Goal: Transaction & Acquisition: Purchase product/service

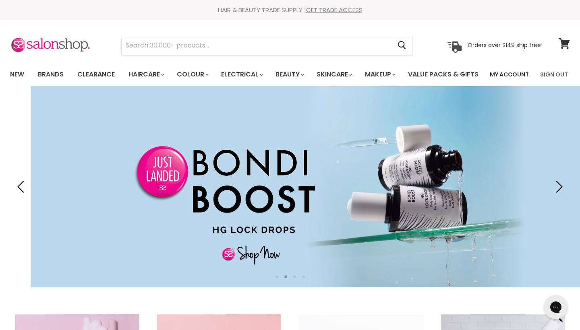
click at [525, 77] on link "My Account" at bounding box center [509, 74] width 49 height 17
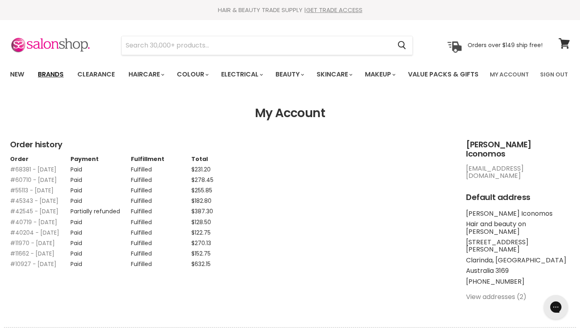
click at [55, 72] on link "Brands" at bounding box center [51, 74] width 38 height 17
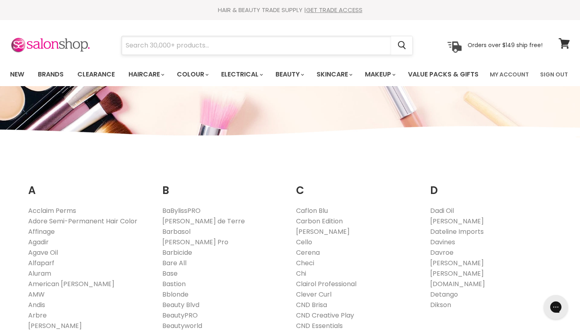
click at [192, 41] on input "Search" at bounding box center [257, 45] width 270 height 19
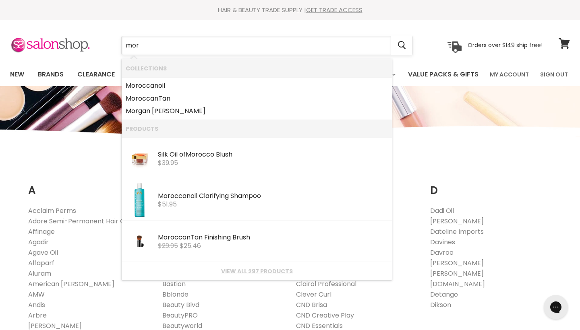
type input "moro"
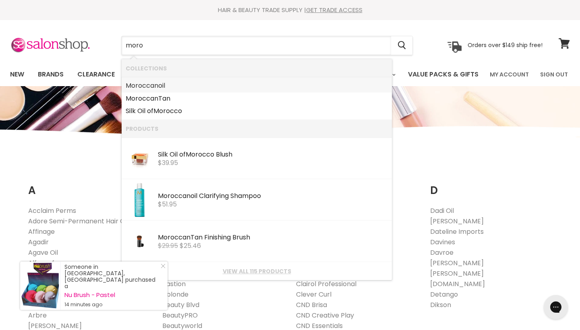
click at [158, 84] on link "Moro ccanoil" at bounding box center [257, 85] width 262 height 13
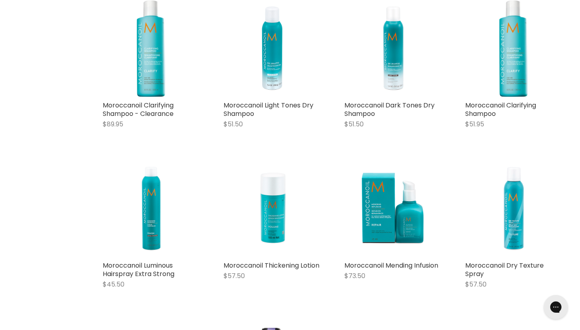
scroll to position [263, 0]
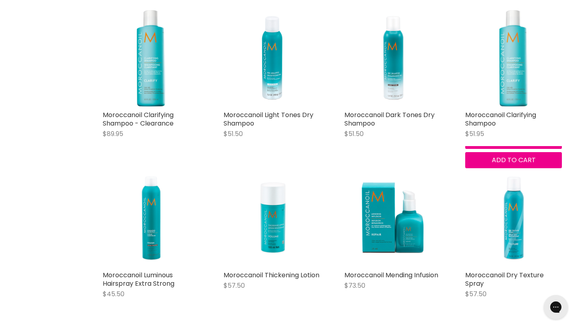
click at [517, 107] on img "Main content" at bounding box center [513, 58] width 29 height 97
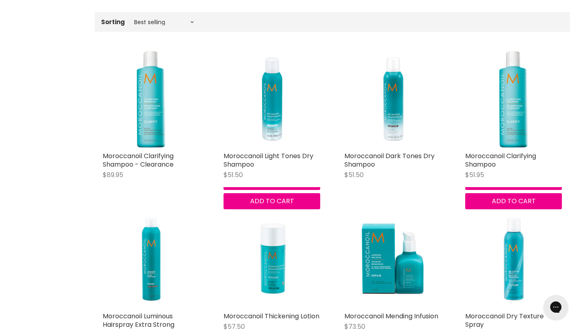
scroll to position [225, 0]
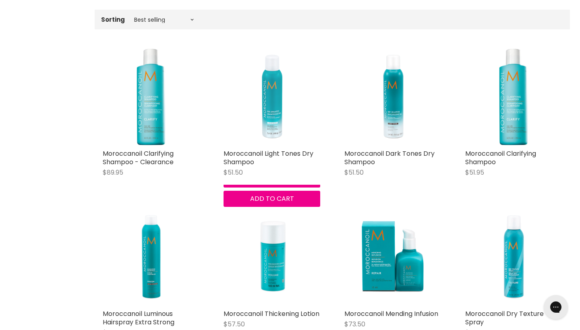
click at [266, 121] on img "Main content" at bounding box center [272, 97] width 97 height 97
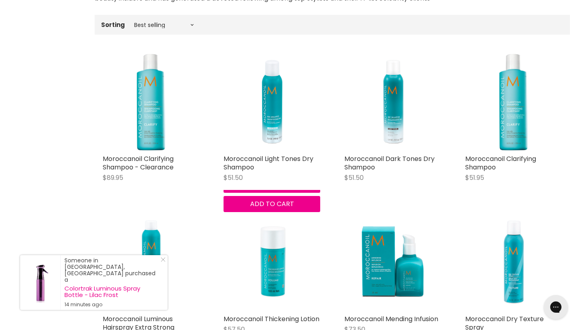
scroll to position [226, 0]
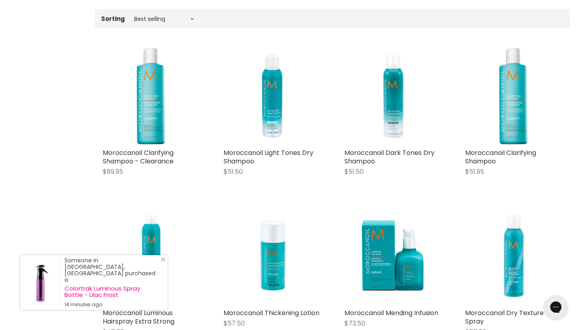
click at [164, 270] on div "Someone in Taringa, Australia purchased a Colortrak Luminous Spray Bottle - Lil…" at bounding box center [93, 282] width 147 height 55
click at [162, 262] on icon "Close Icon" at bounding box center [163, 259] width 5 height 5
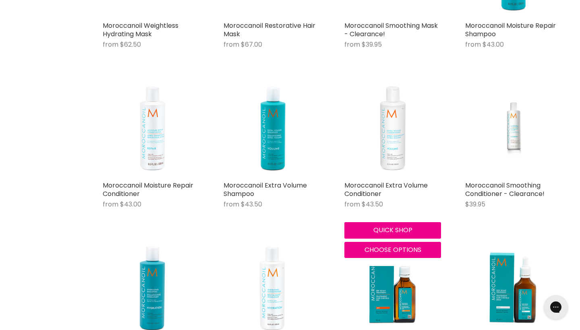
scroll to position [1313, 0]
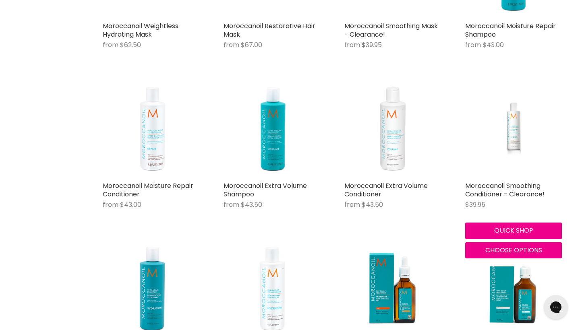
click at [515, 161] on img "Main content" at bounding box center [513, 129] width 64 height 97
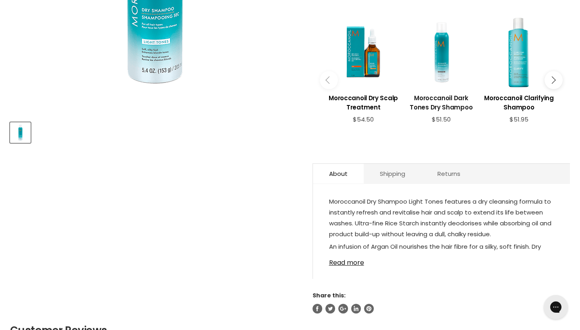
scroll to position [308, 0]
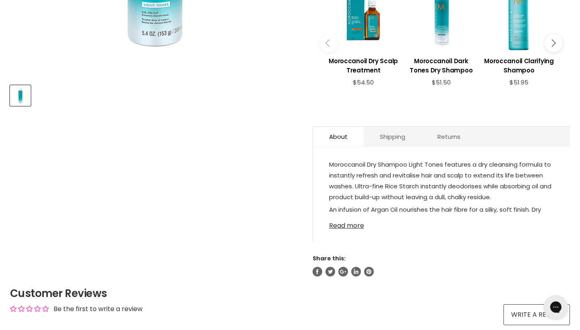
click at [355, 230] on link "Read more" at bounding box center [441, 224] width 225 height 12
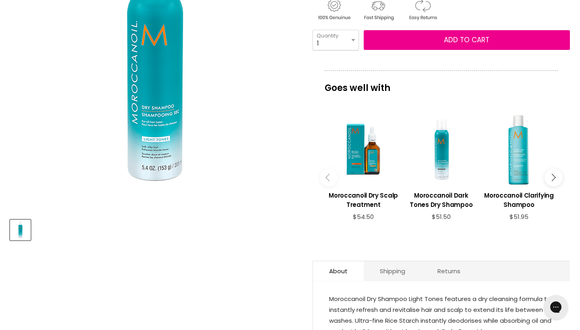
scroll to position [172, 0]
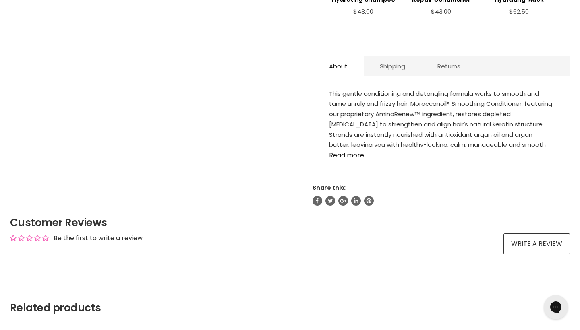
scroll to position [443, 0]
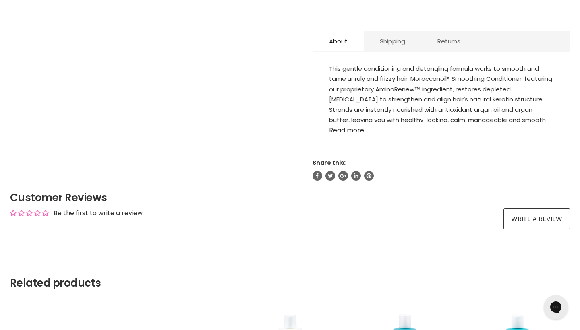
click at [353, 134] on link "Read more" at bounding box center [441, 128] width 225 height 12
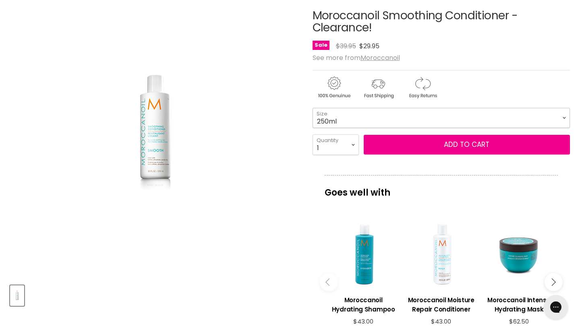
scroll to position [108, 0]
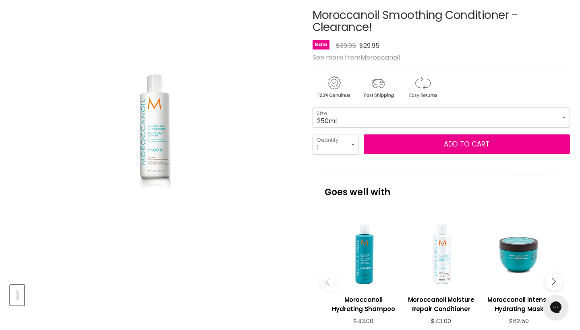
click at [152, 172] on img "Moroccanoil Smoothing Conditioner - Clearance! image. Click or Scroll to Zoom." at bounding box center [154, 133] width 141 height 212
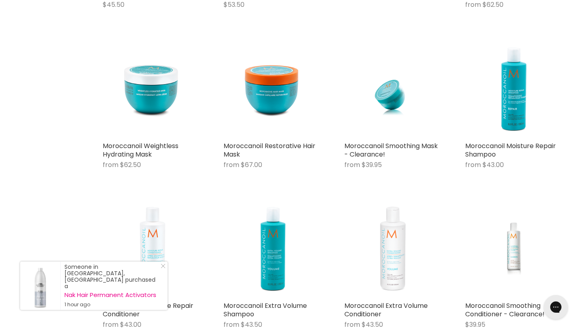
scroll to position [1195, 0]
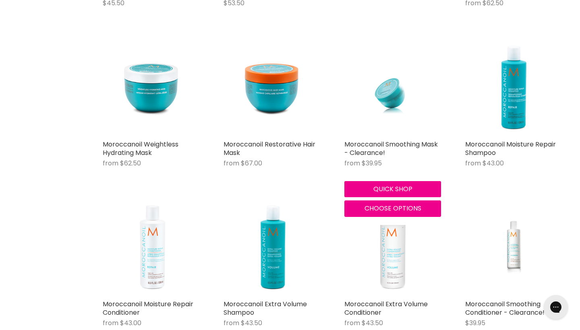
click at [392, 115] on img "Main content" at bounding box center [393, 87] width 64 height 97
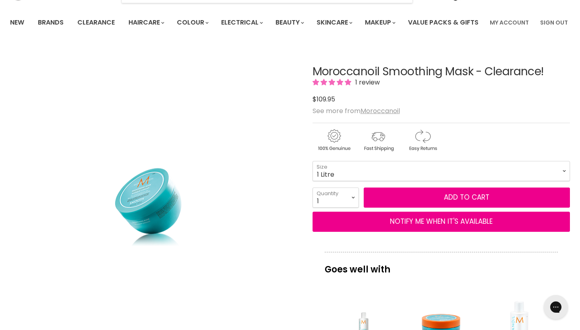
scroll to position [50, 0]
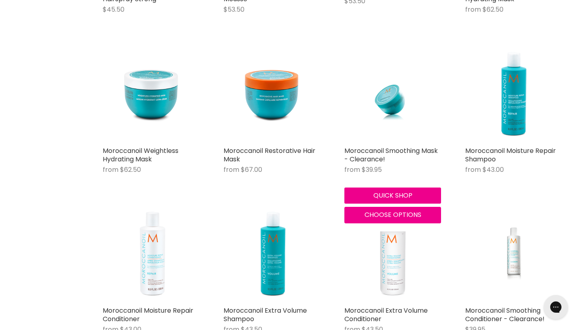
scroll to position [1193, 0]
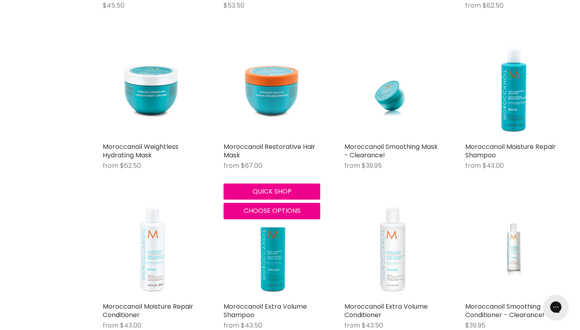
click at [262, 111] on img "Main content" at bounding box center [272, 90] width 97 height 97
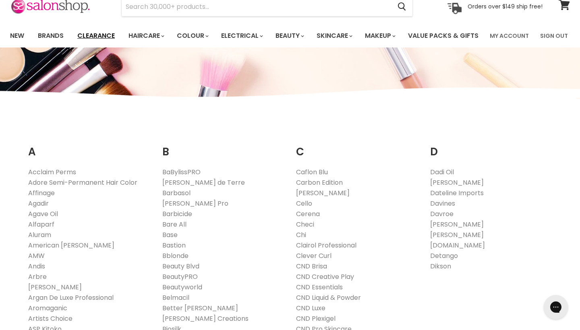
scroll to position [39, 0]
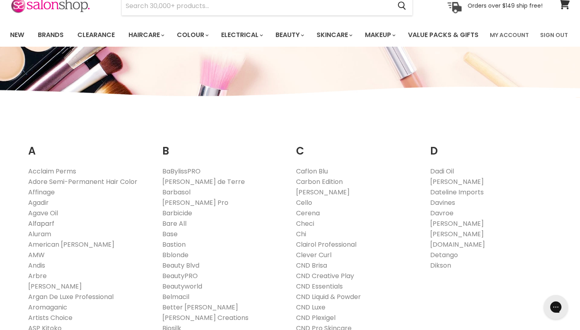
click at [50, 228] on link "Alfaparf" at bounding box center [41, 223] width 26 height 9
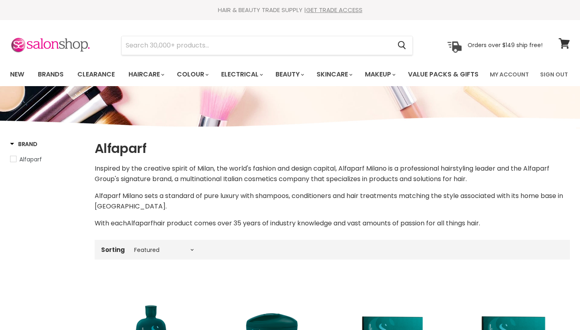
select select "manual"
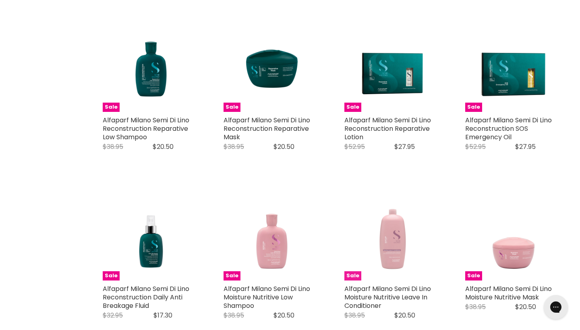
scroll to position [264, 0]
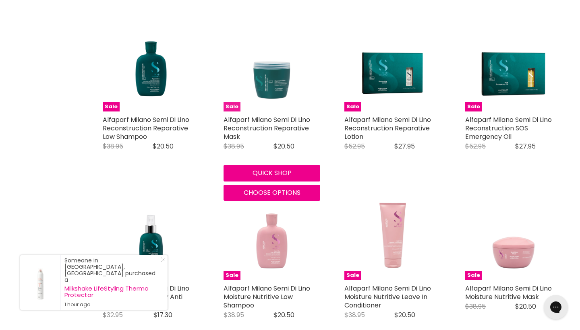
click at [271, 107] on img "Main content" at bounding box center [272, 63] width 97 height 97
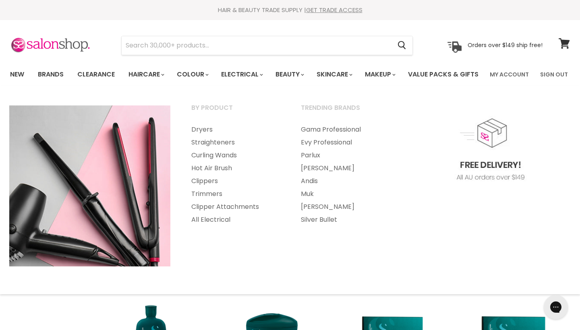
scroll to position [0, 0]
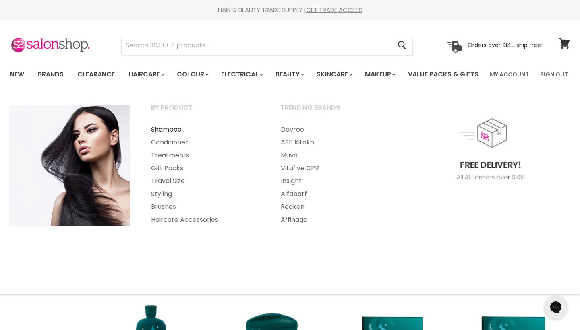
click at [179, 136] on link "Shampoo" at bounding box center [205, 129] width 128 height 13
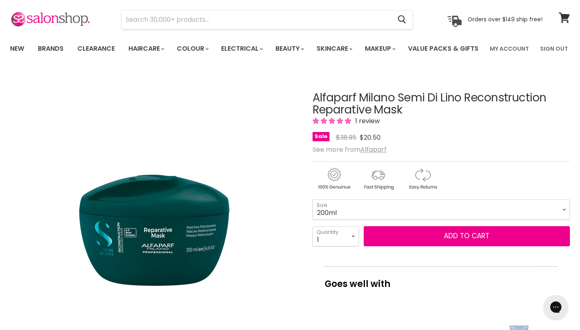
scroll to position [26, 0]
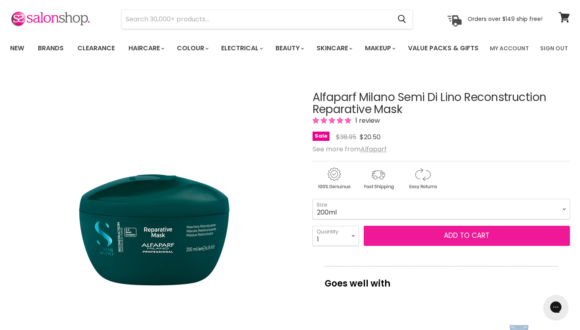
click at [448, 241] on span "Add to cart" at bounding box center [467, 236] width 46 height 10
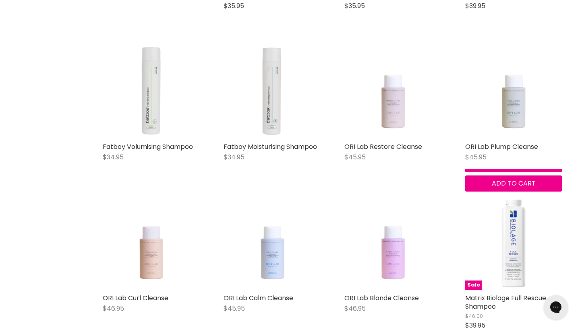
scroll to position [585, 0]
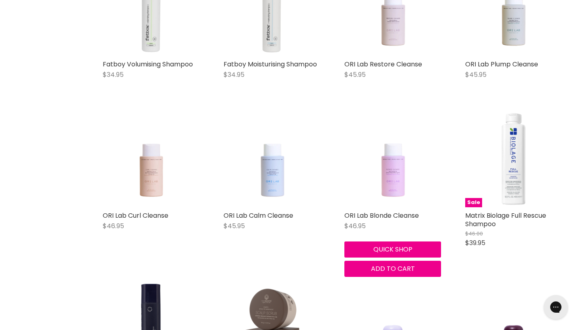
click at [386, 206] on img "Main content" at bounding box center [392, 159] width 77 height 97
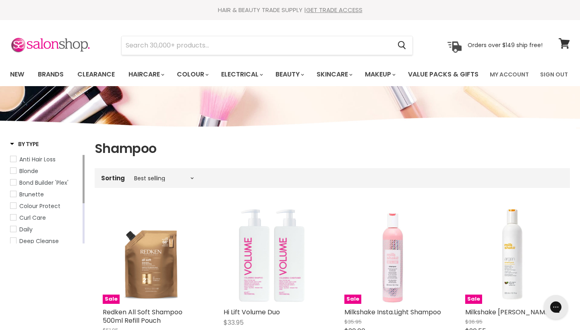
scroll to position [0, 0]
click at [168, 44] on input "Search" at bounding box center [257, 45] width 270 height 19
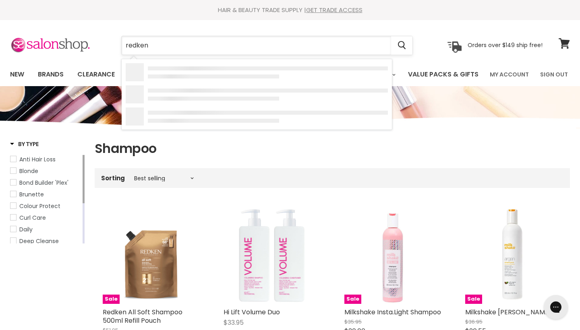
type input "redken shampoo"
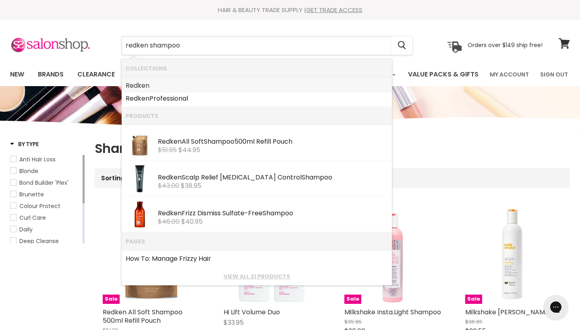
click at [143, 85] on b "Redken" at bounding box center [138, 85] width 24 height 9
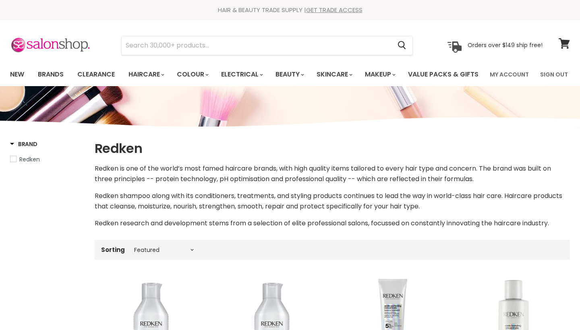
select select "manual"
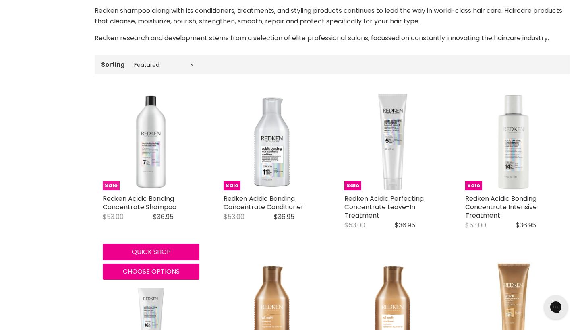
click at [141, 166] on img "Main content" at bounding box center [151, 142] width 97 height 97
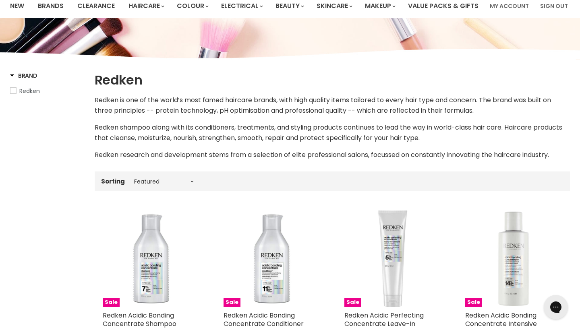
scroll to position [226, 0]
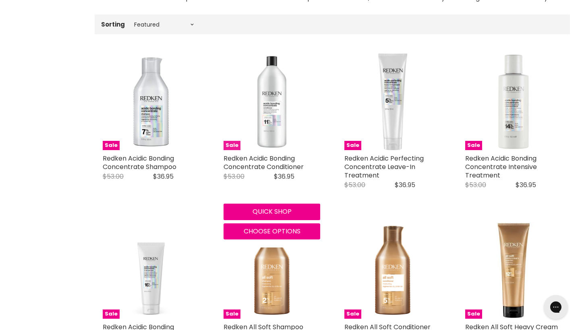
click at [270, 149] on img "Main content" at bounding box center [272, 102] width 97 height 97
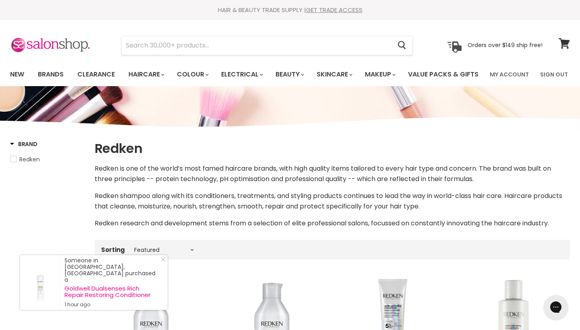
scroll to position [0, 0]
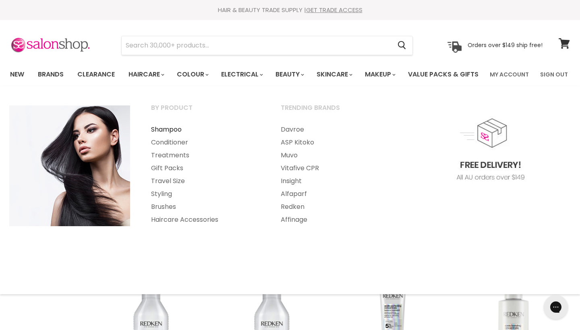
click at [163, 136] on link "Shampoo" at bounding box center [205, 129] width 128 height 13
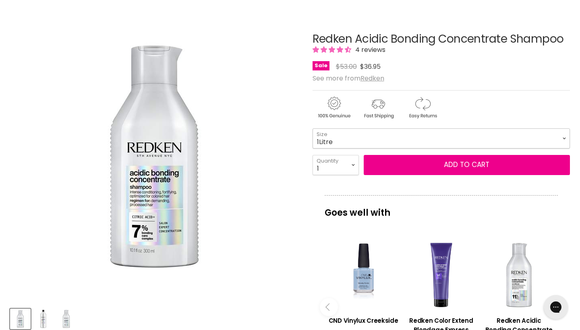
select select "1Litre"
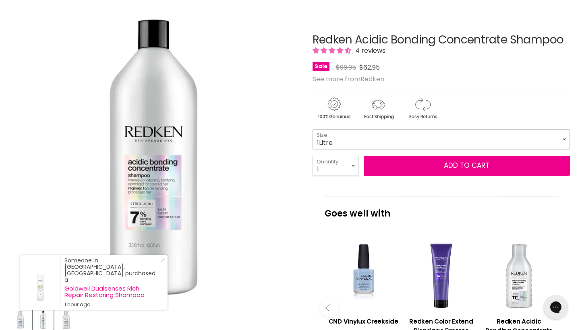
scroll to position [79, 0]
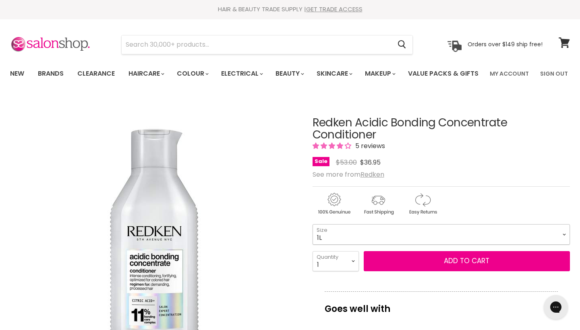
select select "1L"
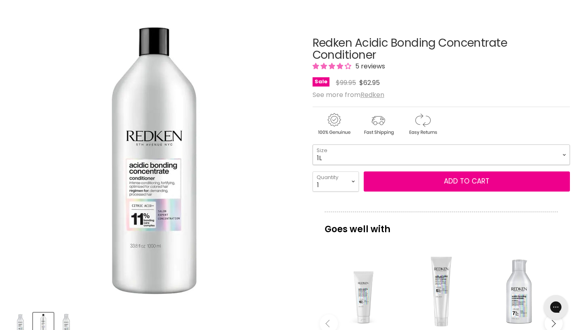
scroll to position [84, 0]
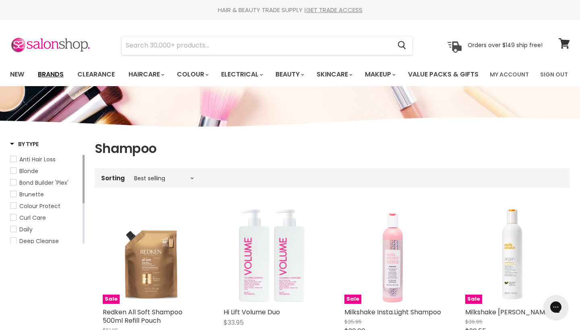
click at [50, 78] on link "Brands" at bounding box center [51, 74] width 38 height 17
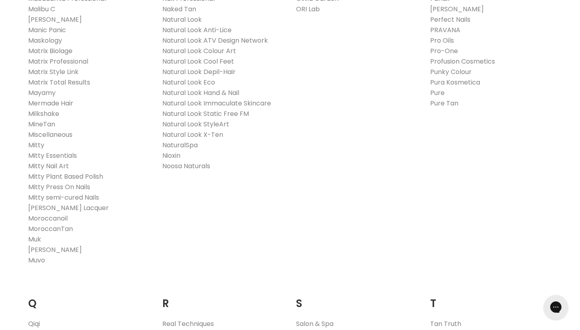
scroll to position [897, 0]
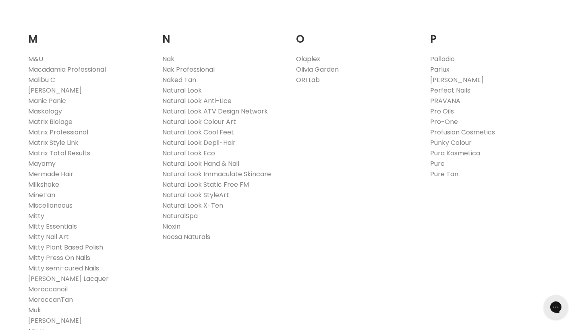
click at [303, 64] on link "Olaplex" at bounding box center [308, 58] width 24 height 9
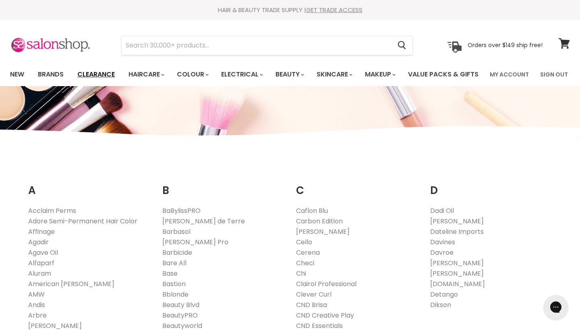
scroll to position [0, 0]
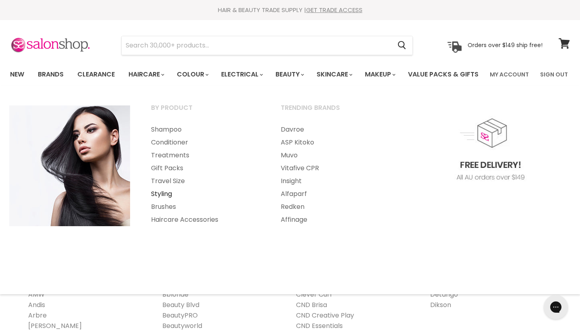
click at [165, 201] on link "Styling" at bounding box center [205, 194] width 128 height 13
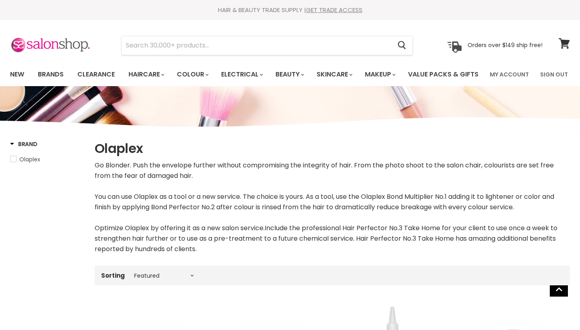
select select "manual"
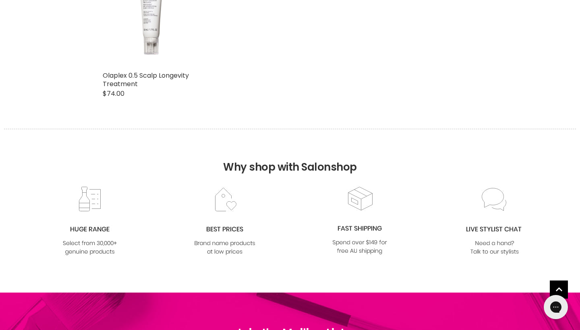
scroll to position [1724, 0]
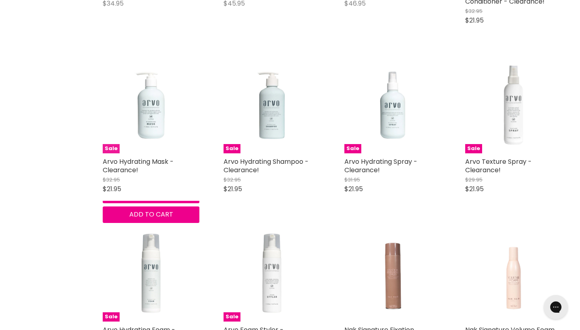
scroll to position [1804, 0]
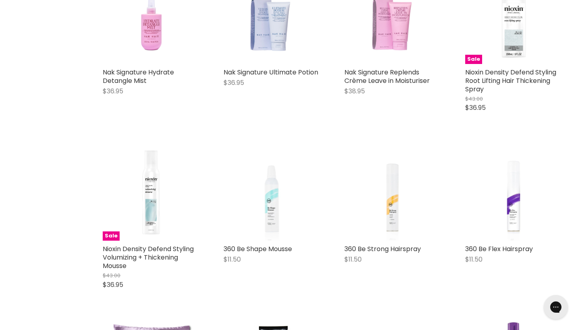
scroll to position [3237, 0]
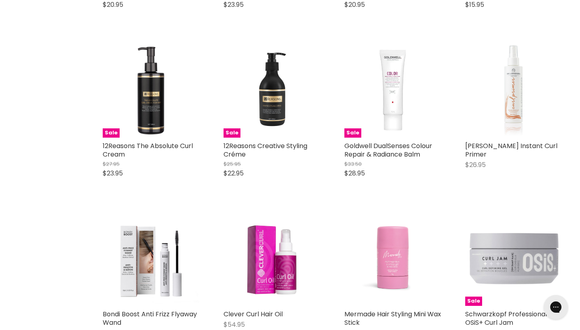
scroll to position [5691, 0]
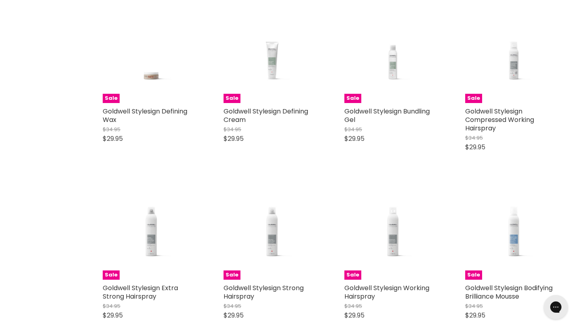
scroll to position [7402, 0]
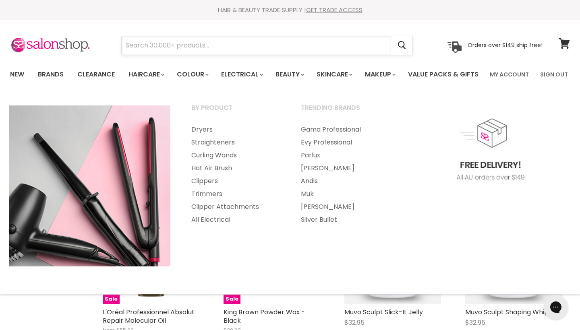
click at [247, 48] on input "Search" at bounding box center [257, 45] width 270 height 19
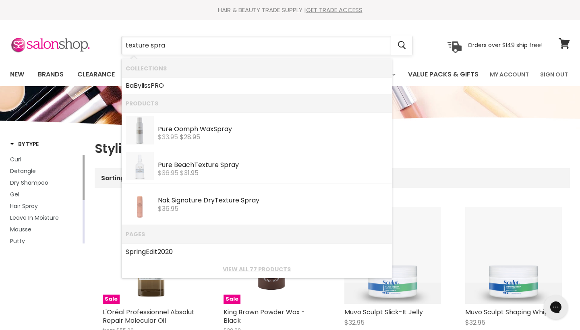
type input "texture spray"
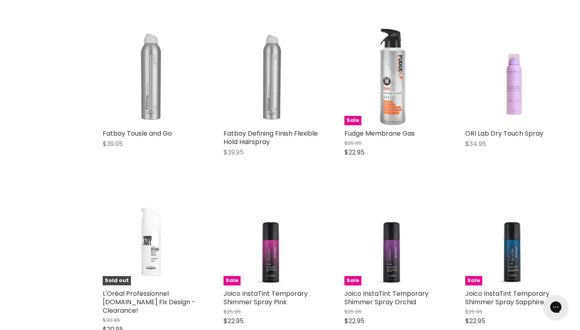
scroll to position [310, 0]
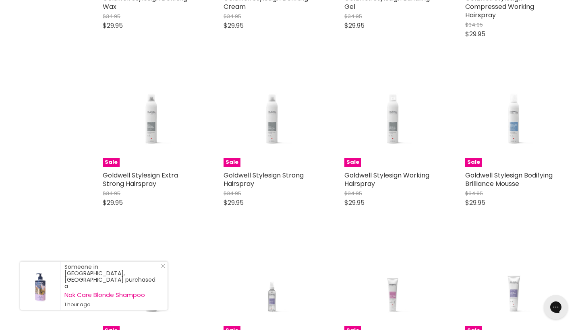
scroll to position [1464, 0]
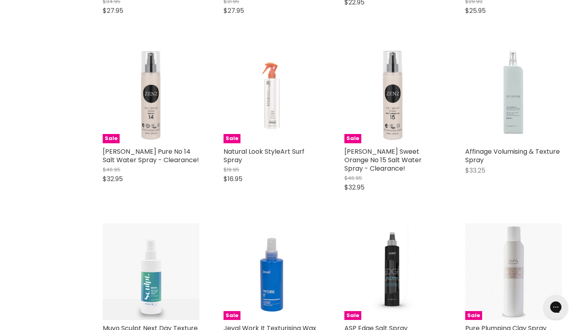
scroll to position [2639, 0]
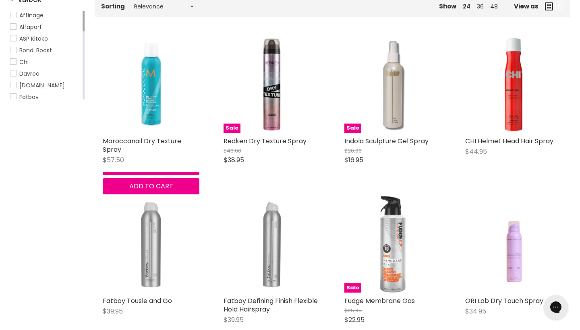
scroll to position [152, 0]
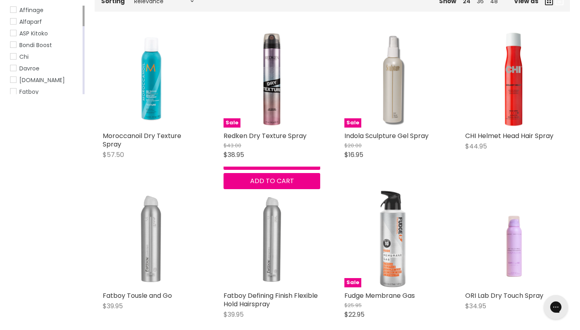
click at [259, 153] on div "Sale Redken Dry Texture Spray $43.00 $38.95 Redken Quick shop Add to cart" at bounding box center [272, 110] width 113 height 174
click at [268, 128] on img "Main content" at bounding box center [272, 79] width 97 height 97
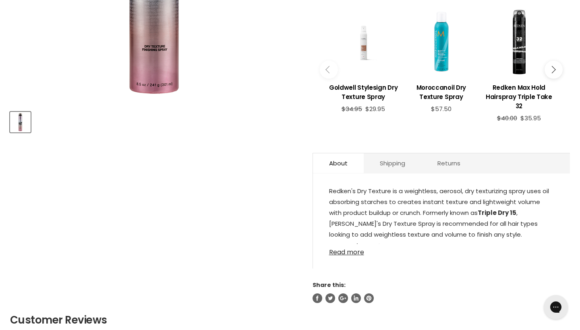
scroll to position [285, 0]
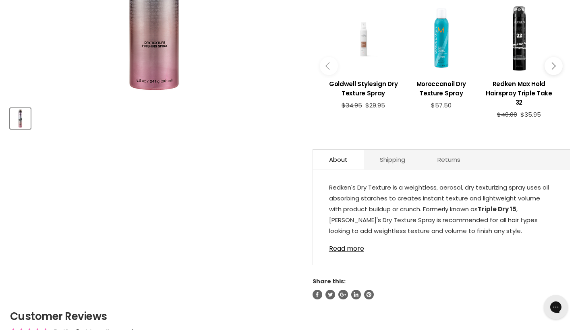
click at [382, 170] on div "Redken Dry Texture Spray No reviews Sale Original Price $43.00 Current Price $3…" at bounding box center [441, 56] width 257 height 488
click at [384, 170] on link "Shipping" at bounding box center [393, 160] width 58 height 20
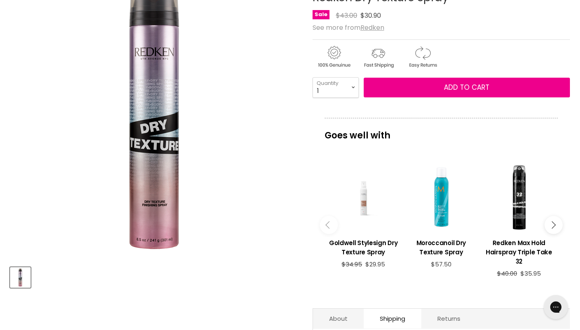
scroll to position [90, 0]
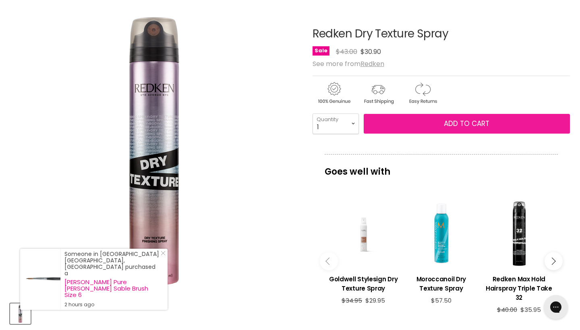
click at [390, 134] on button "Add to cart" at bounding box center [467, 124] width 206 height 20
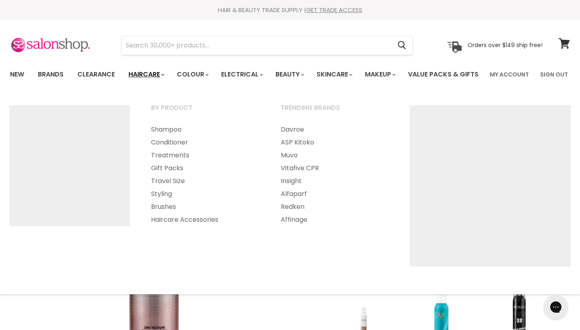
scroll to position [0, 0]
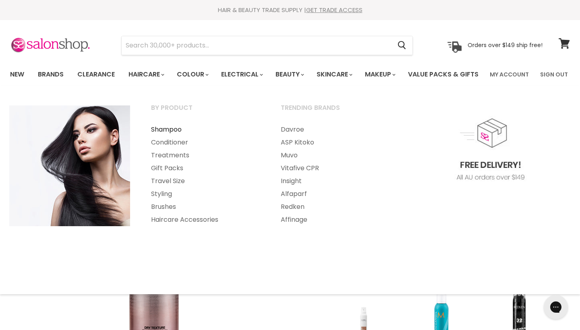
click at [173, 136] on link "Shampoo" at bounding box center [205, 129] width 128 height 13
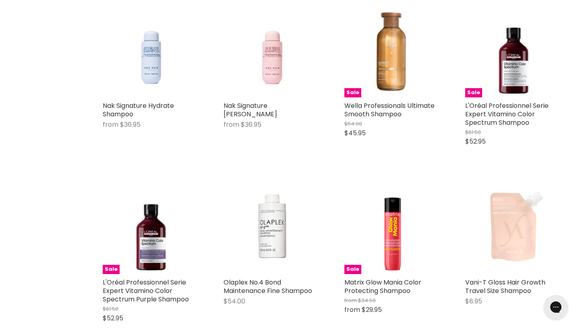
scroll to position [1865, 0]
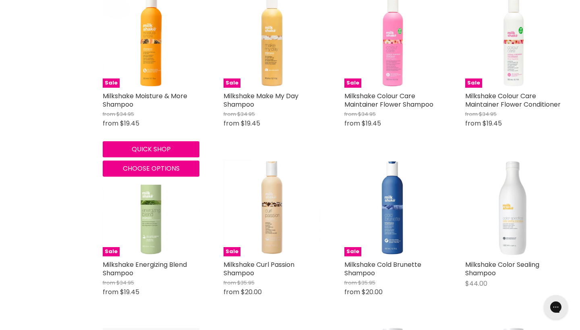
scroll to position [3122, 0]
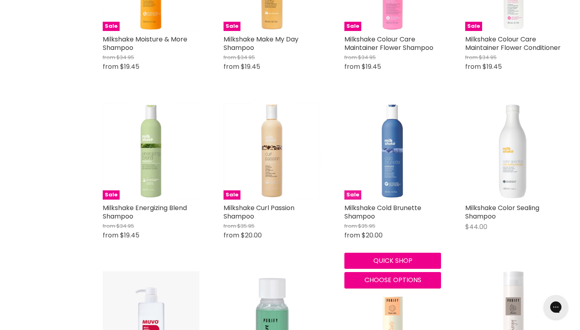
click at [397, 200] on img "Main content" at bounding box center [392, 151] width 97 height 97
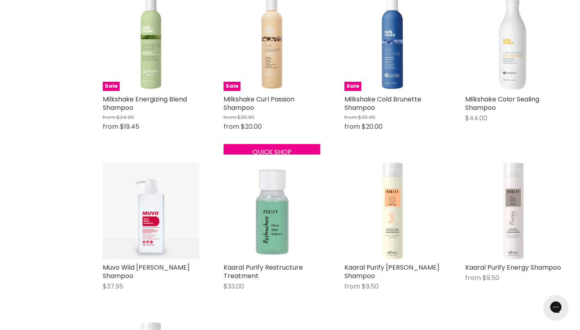
scroll to position [3230, 0]
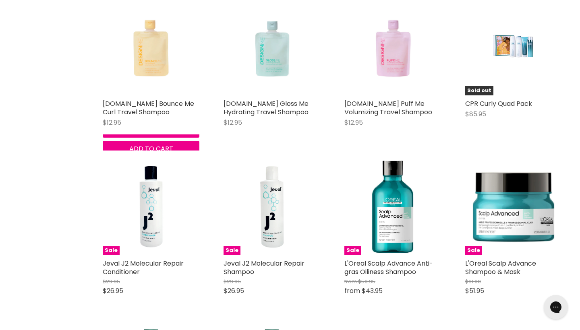
scroll to position [5206, 0]
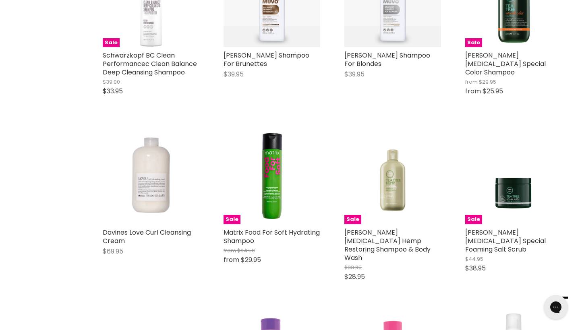
scroll to position [7487, 0]
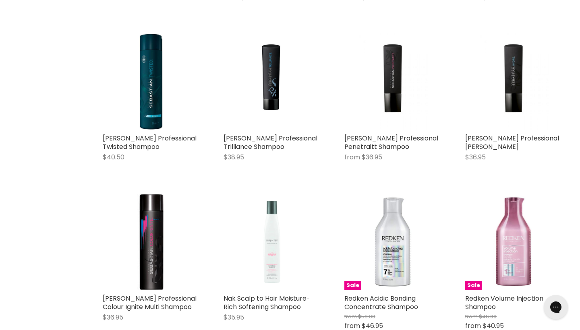
scroll to position [13761, 0]
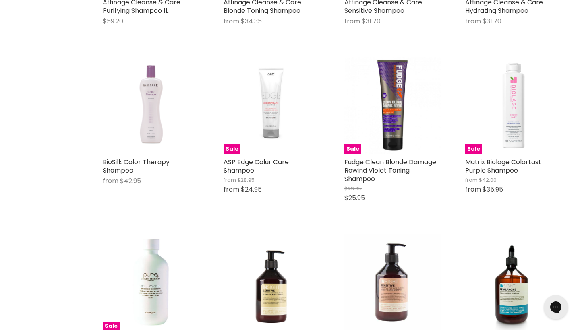
scroll to position [15228, 0]
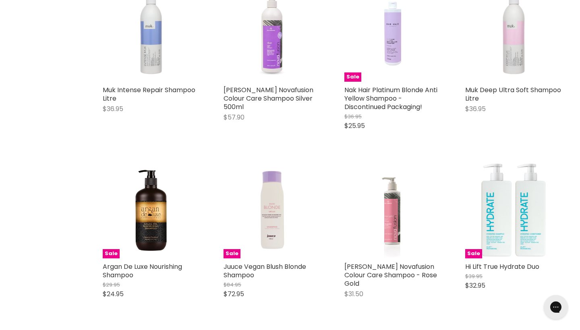
scroll to position [18043, 0]
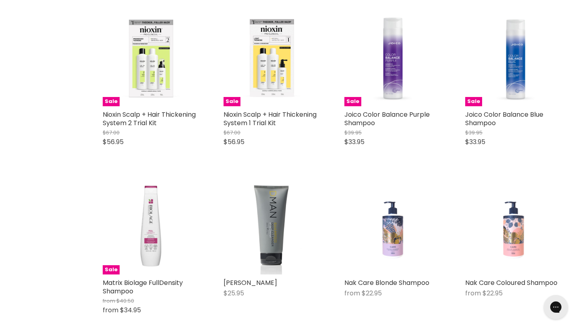
scroll to position [20088, 0]
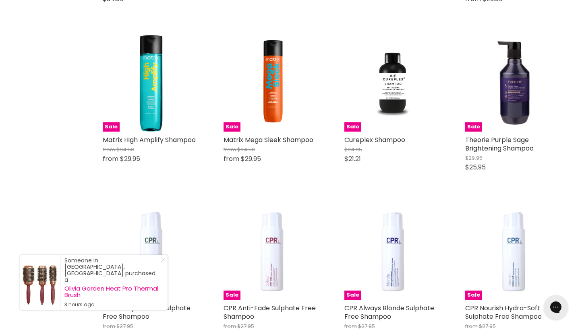
scroll to position [22009, 0]
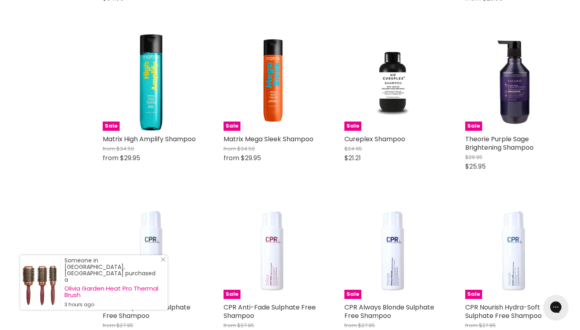
click at [163, 269] on div "Someone in Greystanes, Australia purchased a Olivia Garden Heat Pro Thermal Bru…" at bounding box center [93, 282] width 147 height 55
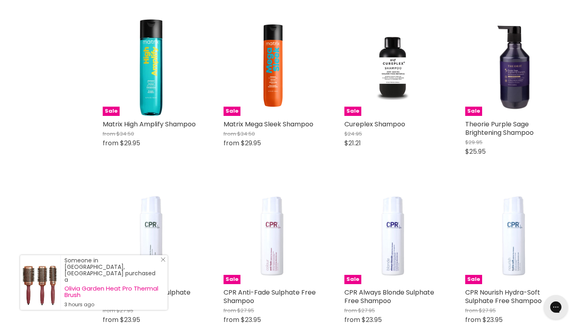
click at [163, 262] on icon "Close Icon" at bounding box center [163, 259] width 5 height 5
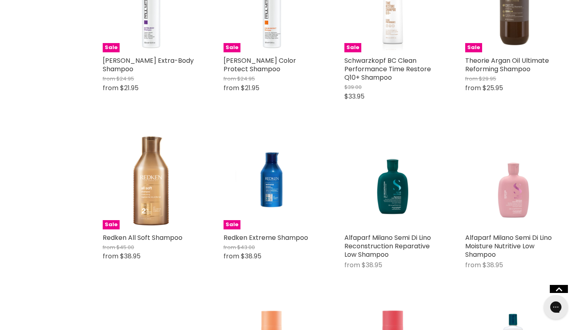
scroll to position [24097, 0]
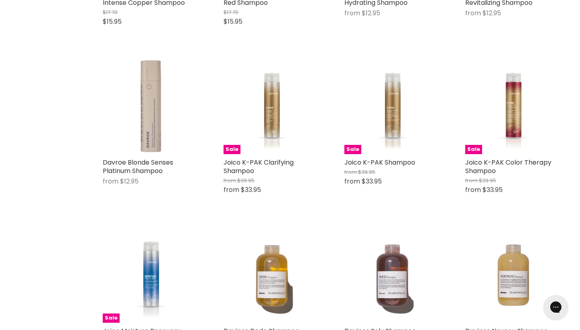
scroll to position [26057, 0]
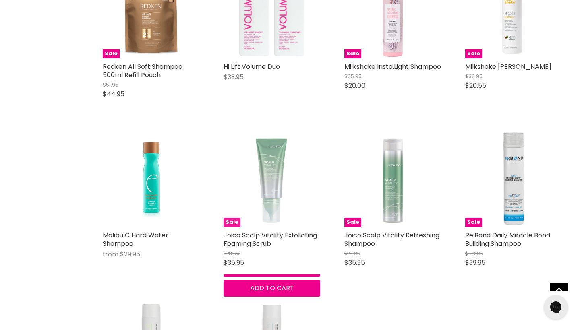
scroll to position [176, 0]
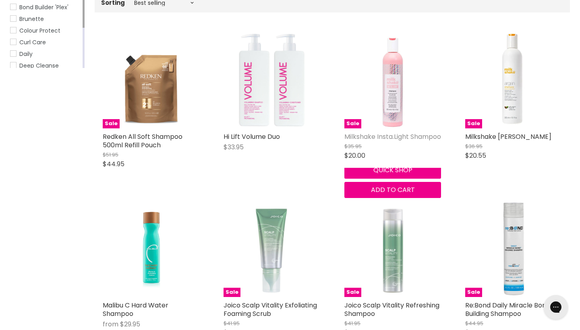
click at [373, 141] on link "Milkshake Insta.Light Shampoo" at bounding box center [392, 136] width 97 height 9
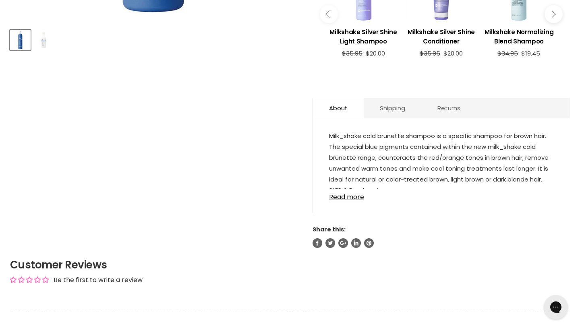
scroll to position [367, 0]
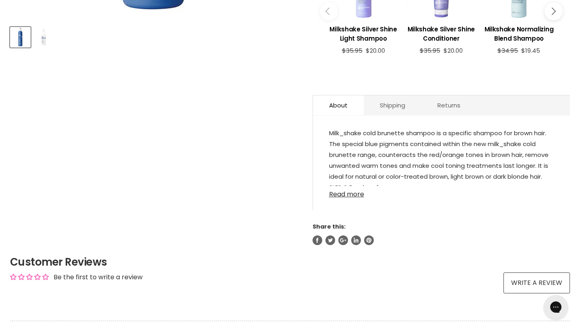
click at [354, 198] on link "Read more" at bounding box center [441, 192] width 225 height 12
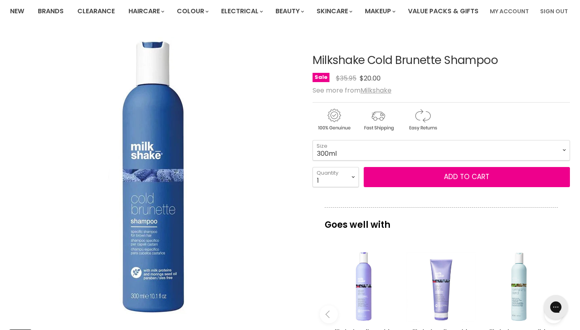
scroll to position [0, 0]
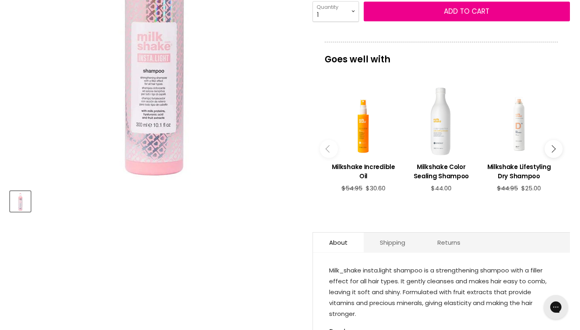
scroll to position [202, 0]
click at [367, 181] on h3 "Milkshake Incredible Oil" at bounding box center [364, 171] width 70 height 19
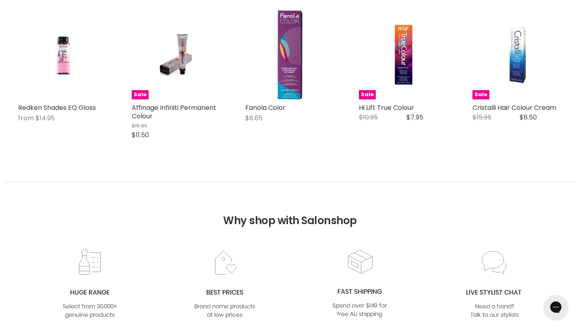
scroll to position [703, 0]
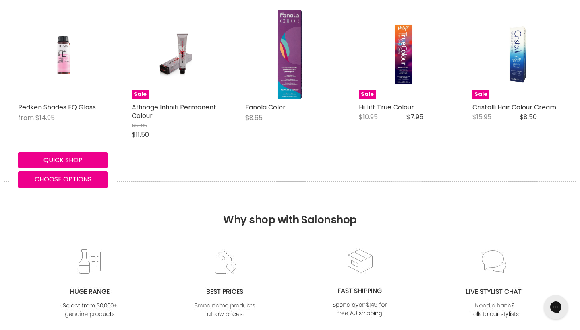
click at [63, 87] on img "Main content" at bounding box center [63, 54] width 60 height 89
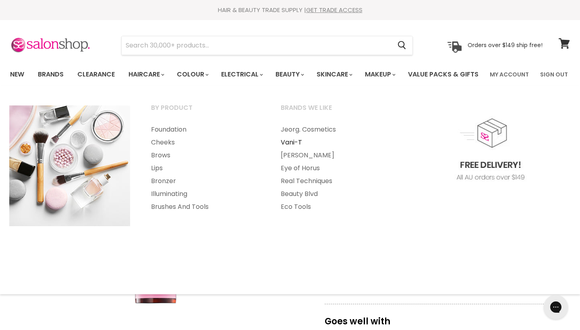
click at [300, 149] on link "Vani-T" at bounding box center [335, 142] width 128 height 13
click at [290, 149] on link "Vani-T" at bounding box center [335, 142] width 128 height 13
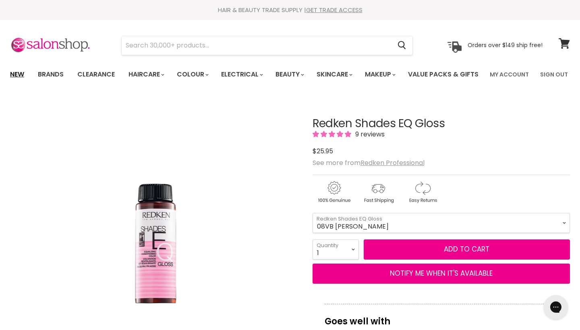
click at [5, 74] on link "New" at bounding box center [17, 74] width 26 height 17
click at [17, 75] on link "New" at bounding box center [17, 74] width 26 height 17
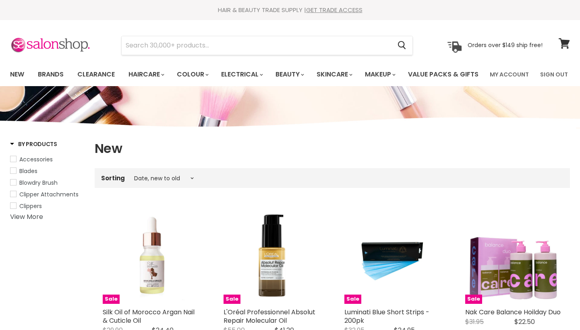
select select "created-descending"
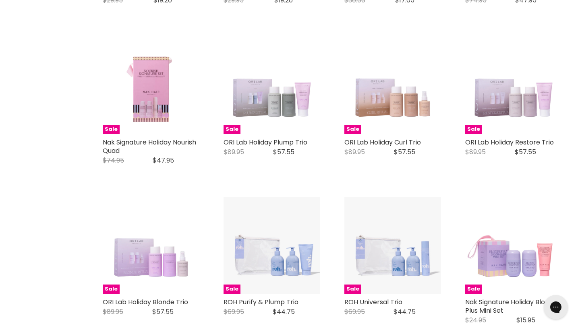
scroll to position [653, 0]
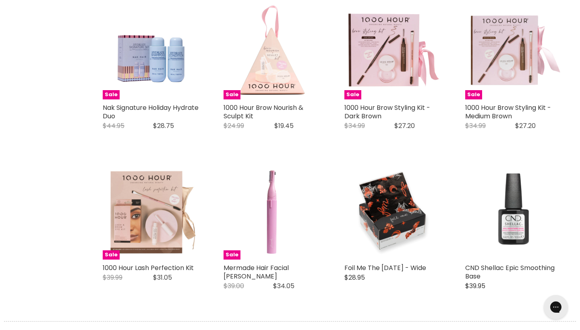
scroll to position [1856, 0]
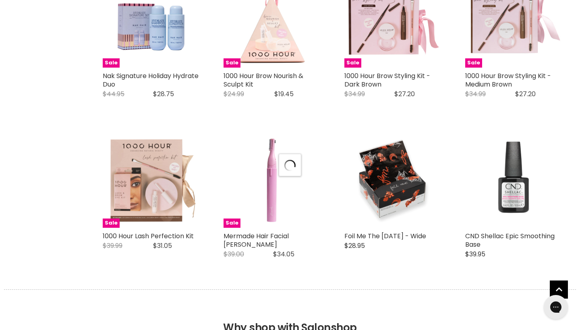
select select "created-descending"
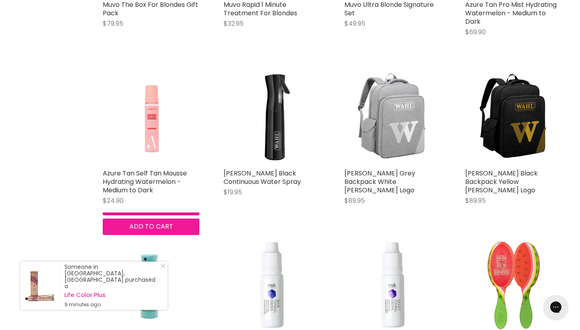
scroll to position [2595, 0]
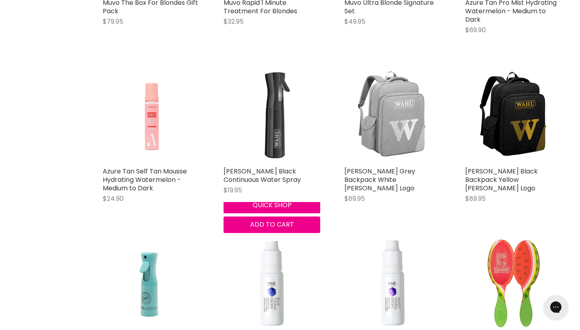
click at [278, 163] on img "Main content" at bounding box center [272, 114] width 97 height 97
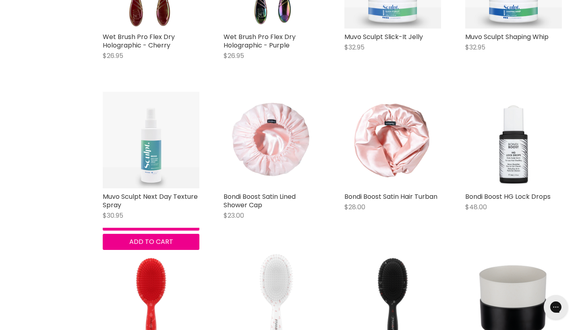
scroll to position [3220, 0]
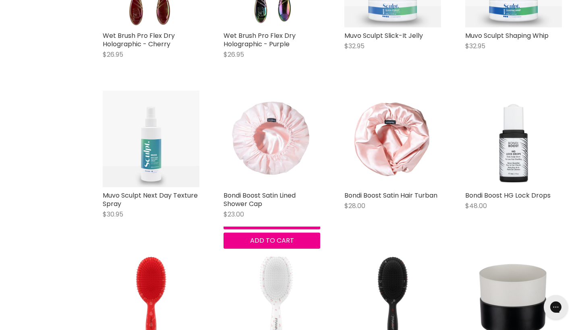
click at [260, 187] on img "Main content" at bounding box center [272, 139] width 97 height 97
click at [265, 187] on img "Main content" at bounding box center [272, 139] width 97 height 97
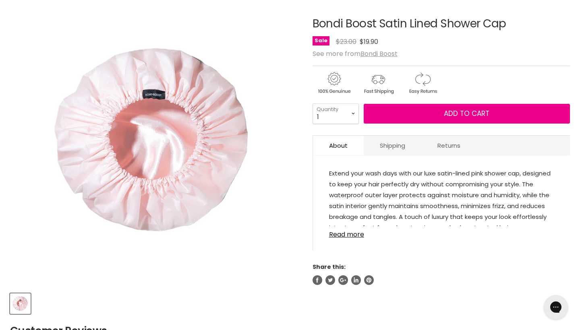
scroll to position [100, 0]
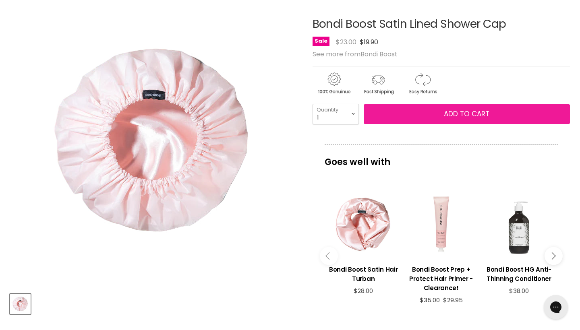
click at [411, 124] on button "Add to cart" at bounding box center [467, 114] width 206 height 20
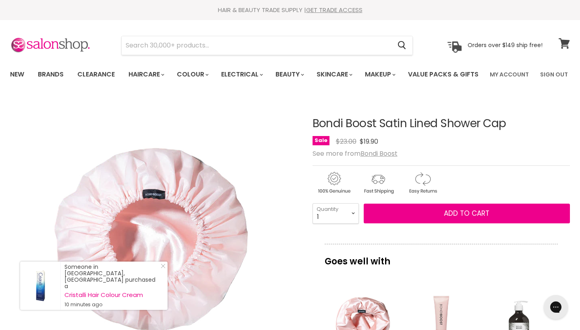
scroll to position [0, 0]
click at [566, 46] on icon at bounding box center [564, 43] width 11 height 10
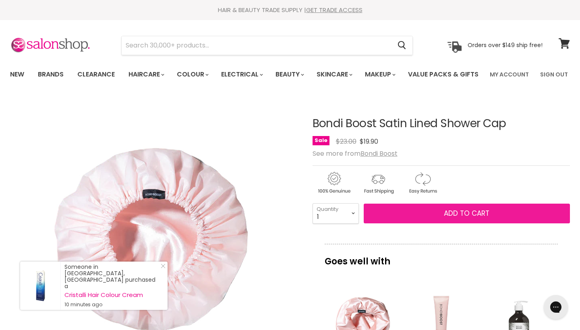
click at [447, 218] on span "Add to cart" at bounding box center [467, 214] width 46 height 10
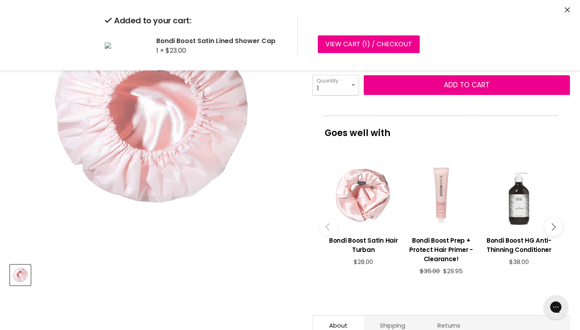
scroll to position [130, 0]
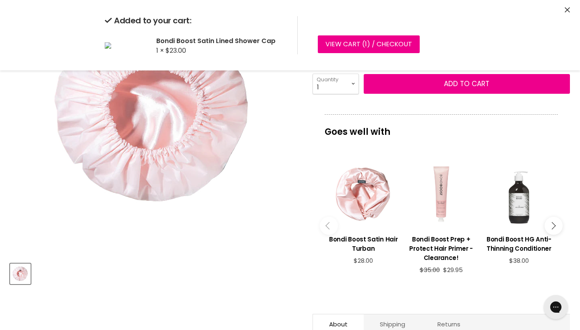
click at [362, 229] on div "Main content" at bounding box center [364, 194] width 70 height 70
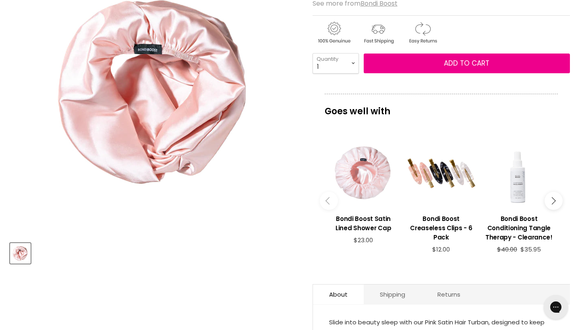
scroll to position [150, 0]
click at [362, 208] on div "Main content" at bounding box center [364, 174] width 70 height 70
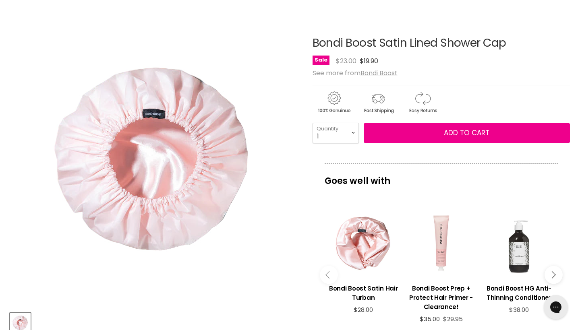
scroll to position [197, 0]
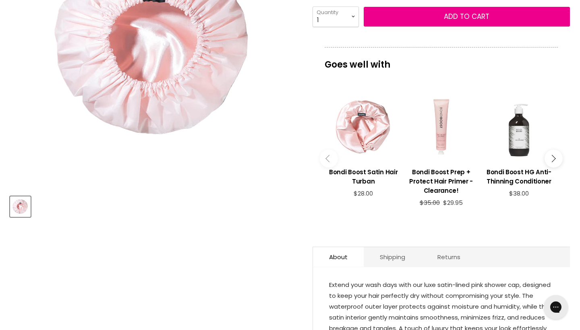
click at [372, 162] on div "Main content" at bounding box center [364, 127] width 70 height 70
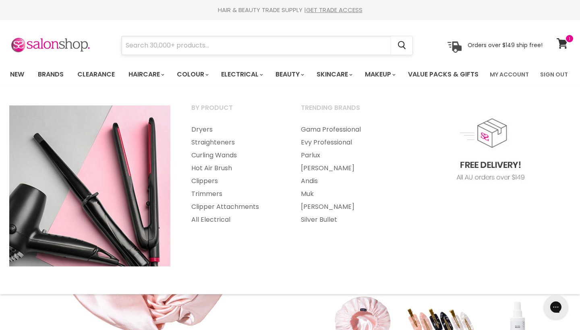
click at [250, 52] on input "Search" at bounding box center [257, 45] width 270 height 19
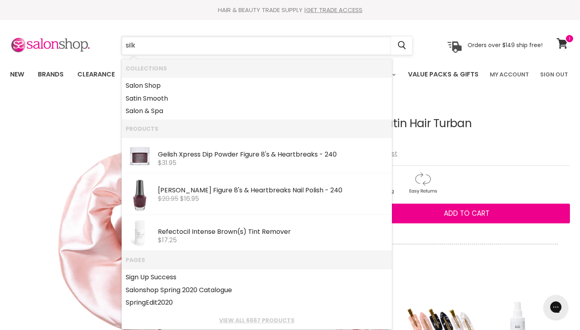
type input "silk"
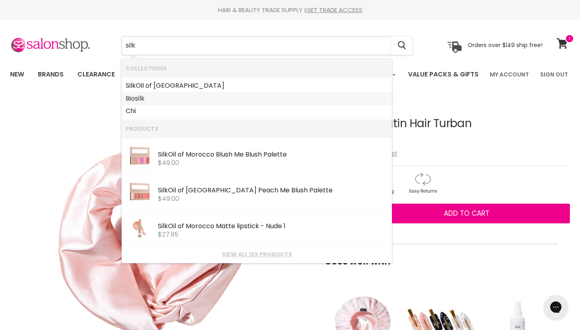
click at [139, 97] on b "silk" at bounding box center [140, 98] width 10 height 9
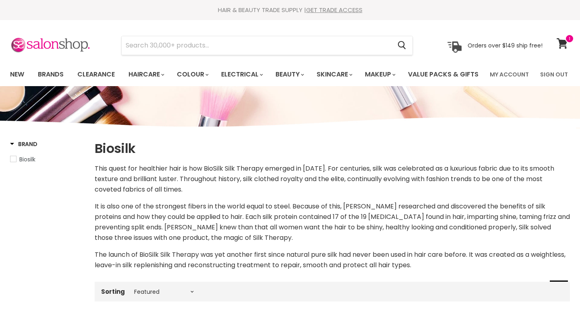
select select "manual"
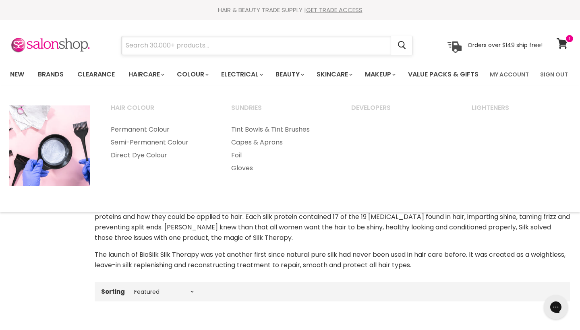
click at [206, 37] on input "Search" at bounding box center [257, 45] width 270 height 19
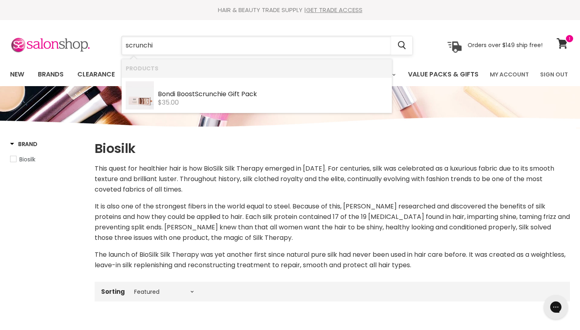
type input "scrunchie"
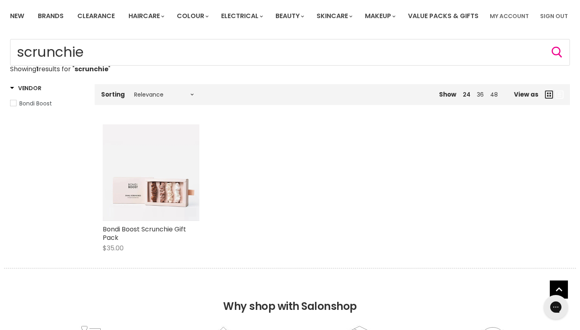
scroll to position [63, 0]
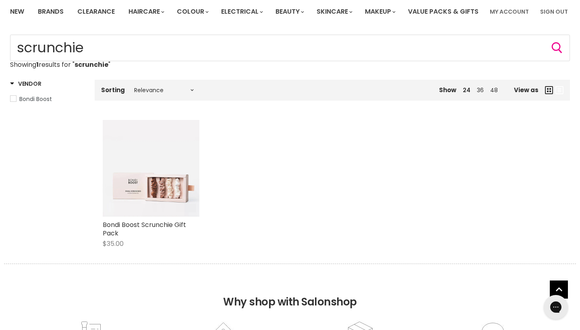
click at [174, 217] on img "Main content" at bounding box center [151, 168] width 97 height 97
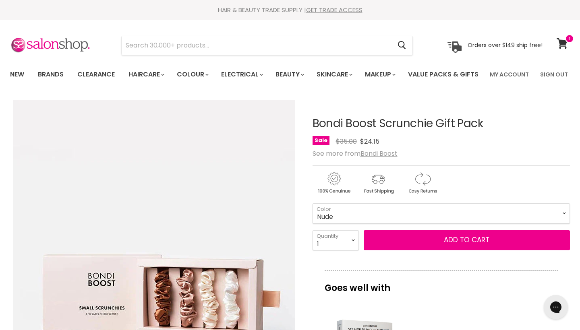
click at [301, 30] on section "Menu Cancel" at bounding box center [290, 41] width 580 height 43
click at [299, 46] on input "Search" at bounding box center [257, 45] width 270 height 19
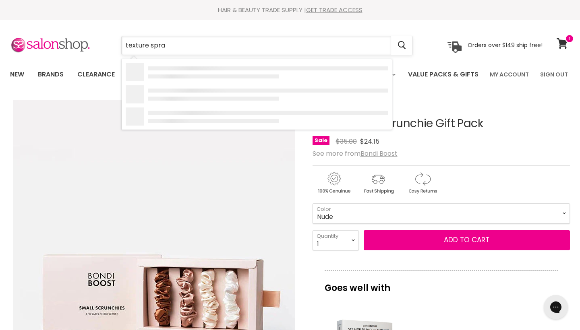
type input "texture spray"
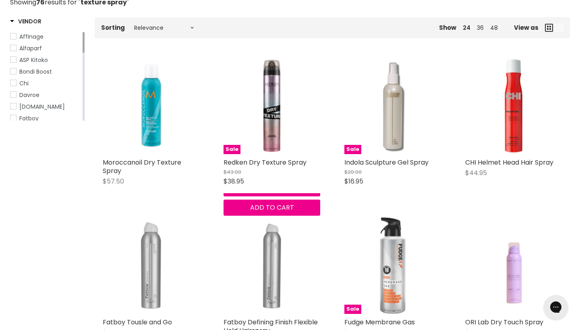
click at [250, 191] on div "Redken Dry Texture Spray $43.00 $38.95 Redken" at bounding box center [272, 175] width 97 height 35
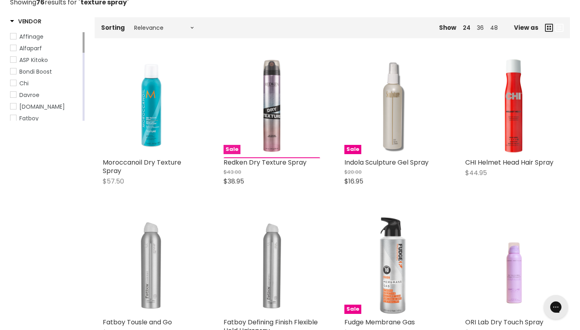
click at [266, 154] on img "Main content" at bounding box center [272, 106] width 97 height 97
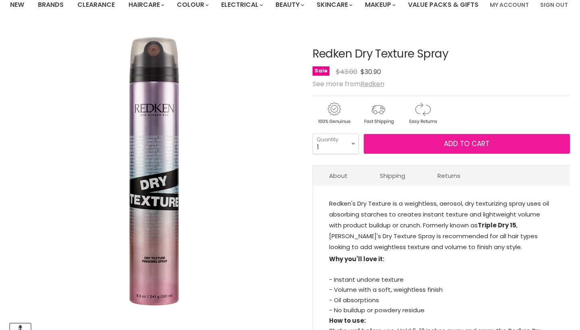
scroll to position [70, 0]
click at [410, 154] on button "Add to cart" at bounding box center [467, 144] width 206 height 20
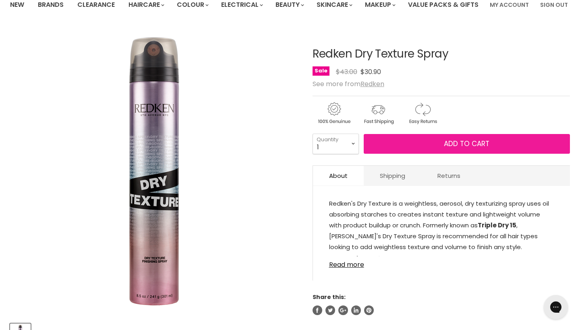
scroll to position [0, 0]
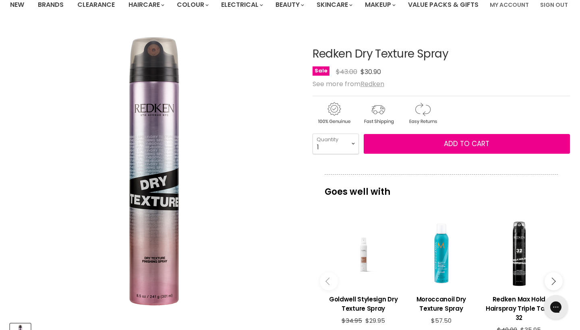
click at [327, 60] on h1 "Redken Dry Texture Spray" at bounding box center [441, 54] width 257 height 12
copy div "Redken Dry Texture Spray No reviews"
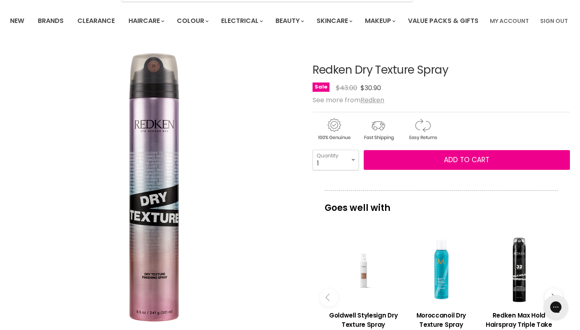
scroll to position [24, 0]
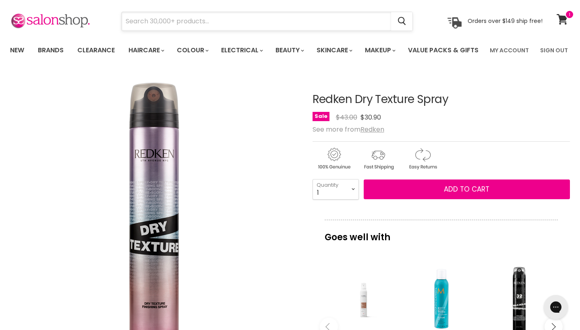
click at [248, 18] on input "Search" at bounding box center [257, 21] width 270 height 19
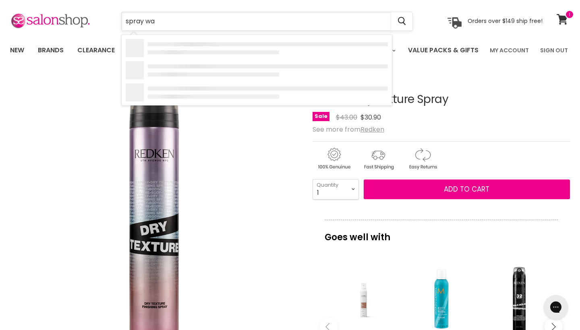
type input "spray wax"
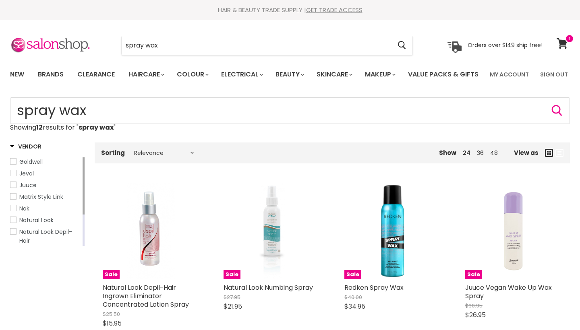
click at [381, 283] on link "Redken Spray Wax" at bounding box center [373, 287] width 59 height 9
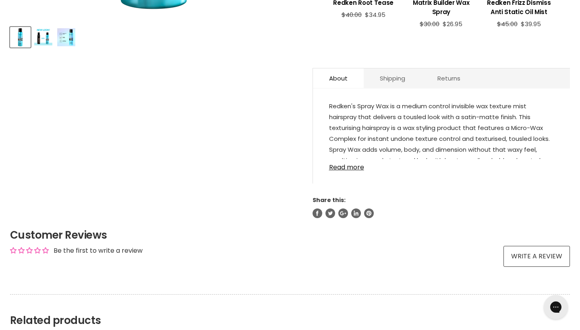
scroll to position [365, 0]
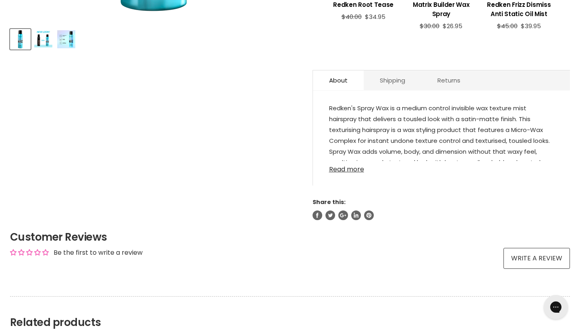
click at [344, 173] on link "Read more" at bounding box center [441, 167] width 225 height 12
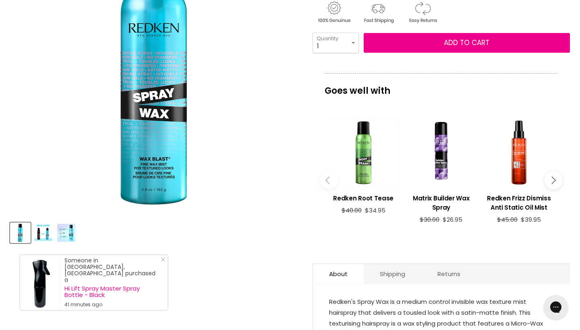
scroll to position [0, 0]
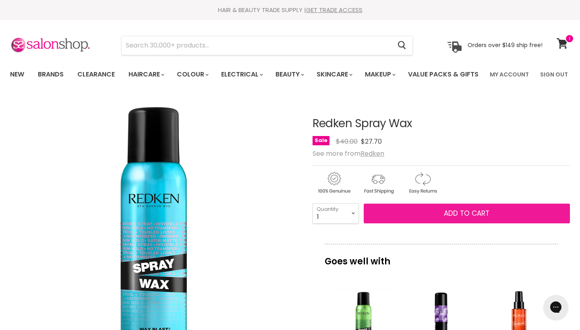
click at [413, 224] on button "Add to cart" at bounding box center [467, 214] width 206 height 20
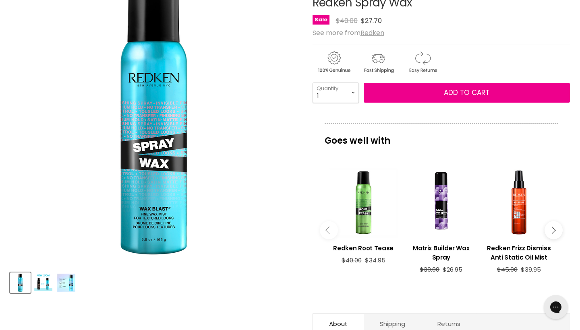
scroll to position [57, 0]
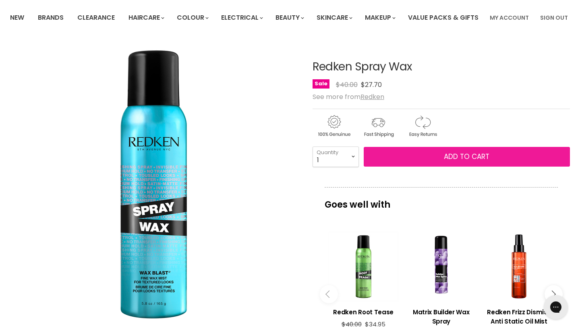
click at [458, 162] on span "Add to cart" at bounding box center [467, 157] width 46 height 10
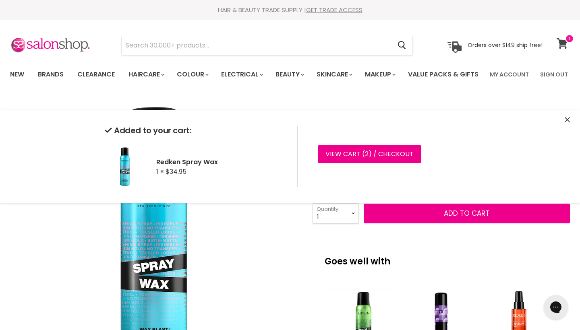
scroll to position [0, 0]
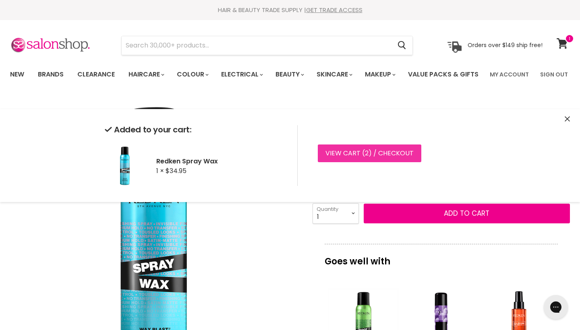
click at [404, 151] on link "View cart ( 2 ) / Checkout" at bounding box center [370, 154] width 104 height 18
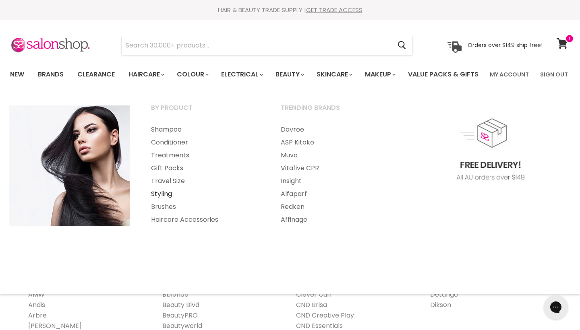
click at [154, 201] on link "Styling" at bounding box center [205, 194] width 128 height 13
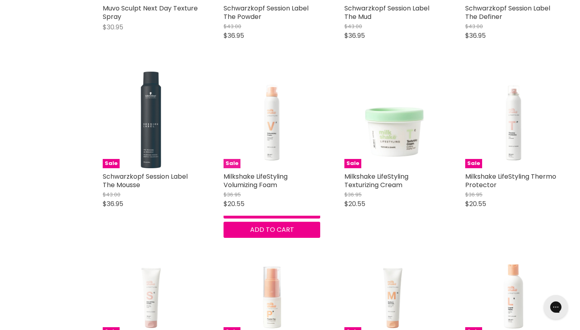
scroll to position [504, 0]
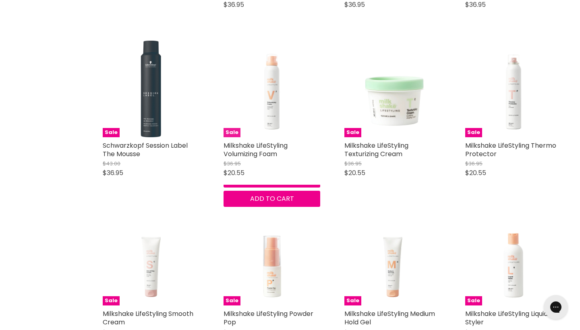
click at [268, 137] on img "Main content" at bounding box center [272, 89] width 97 height 97
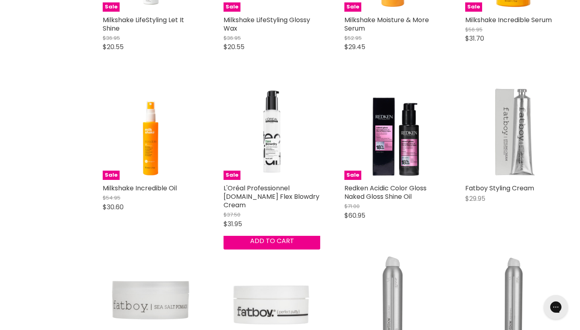
scroll to position [968, 0]
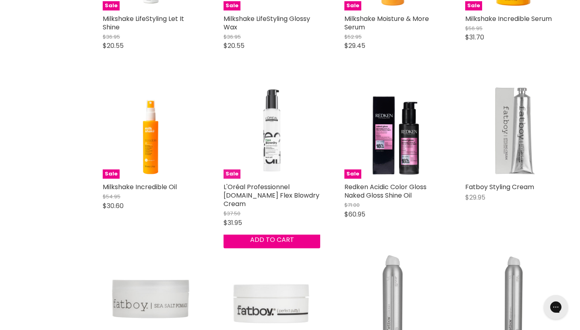
click at [263, 153] on img "Main content" at bounding box center [272, 130] width 97 height 97
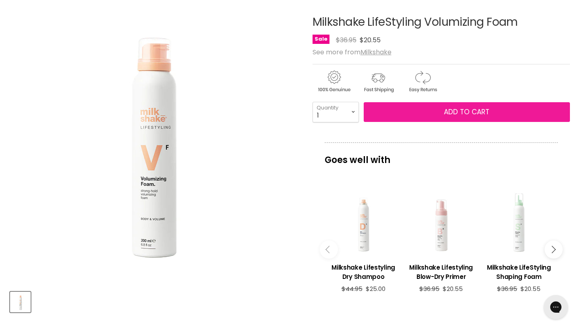
click at [480, 117] on span "Add to cart" at bounding box center [467, 112] width 46 height 10
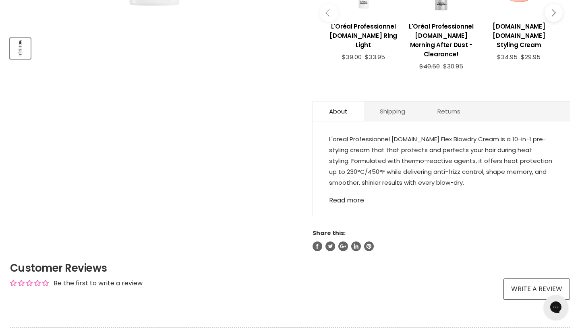
scroll to position [355, 0]
click at [351, 204] on link "Read more" at bounding box center [441, 198] width 225 height 12
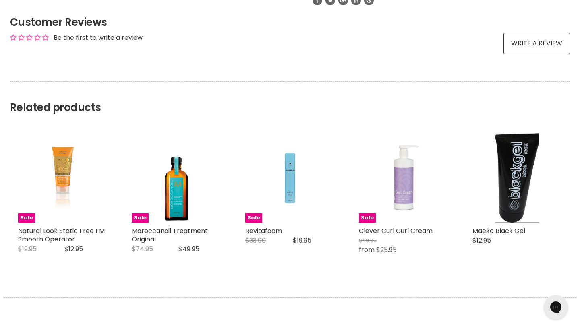
scroll to position [874, 0]
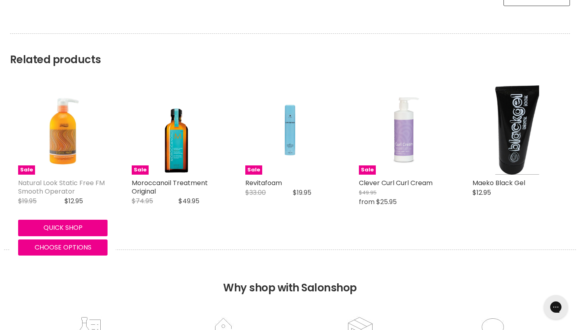
click at [59, 196] on link "Natural Look Static Free FM Smooth Operator" at bounding box center [61, 187] width 87 height 18
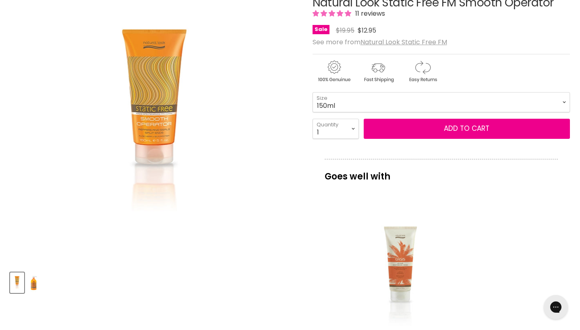
scroll to position [120, 0]
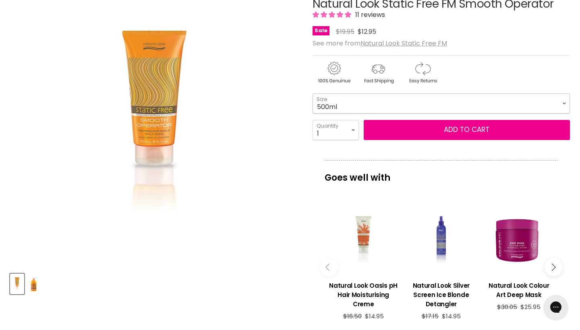
select select "500ml"
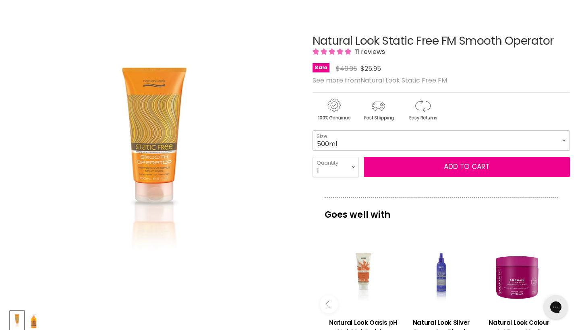
scroll to position [83, 0]
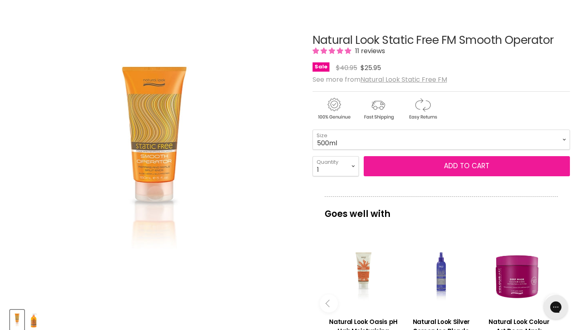
click at [407, 176] on button "Add to cart" at bounding box center [467, 166] width 206 height 20
click at [460, 176] on button "Add to cart" at bounding box center [467, 166] width 206 height 20
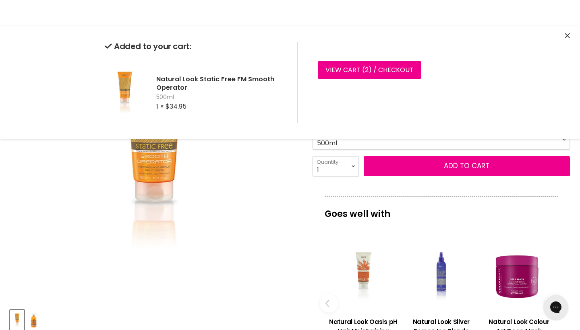
click at [276, 245] on div "Click or scroll to zoom Tap or pinch to zoom" at bounding box center [154, 158] width 288 height 288
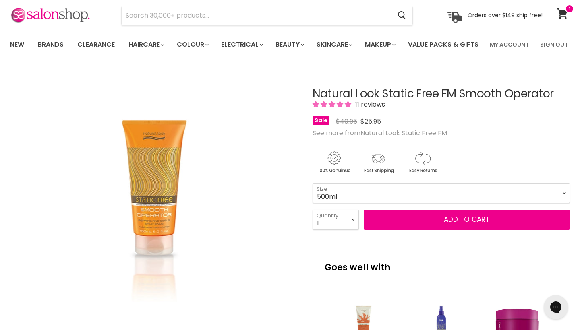
scroll to position [30, 0]
click at [560, 15] on icon at bounding box center [562, 13] width 11 height 10
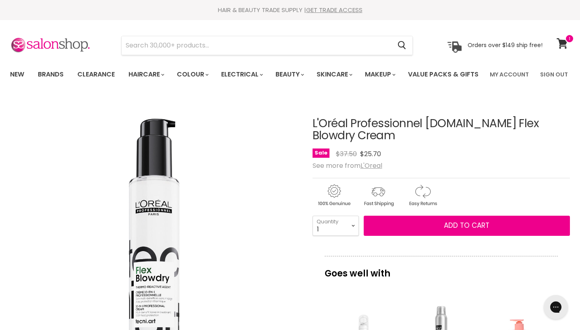
scroll to position [85, 0]
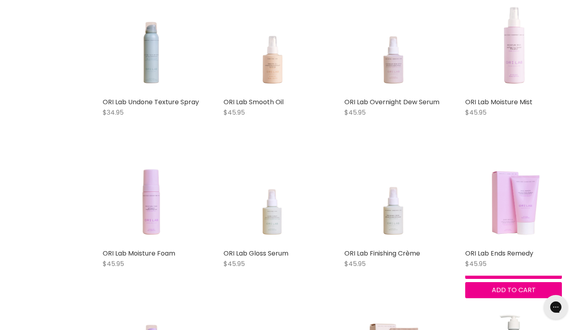
scroll to position [1391, 0]
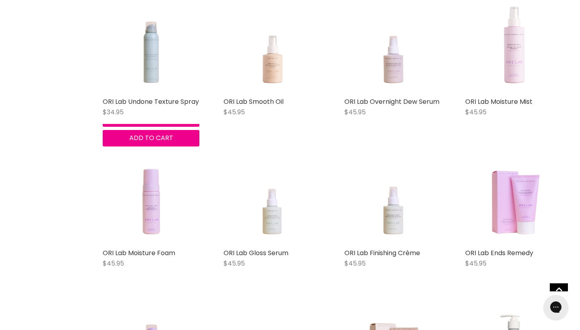
click at [161, 90] on img "Main content" at bounding box center [150, 45] width 77 height 97
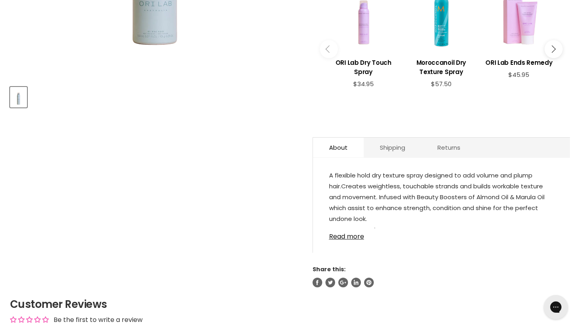
scroll to position [310, 0]
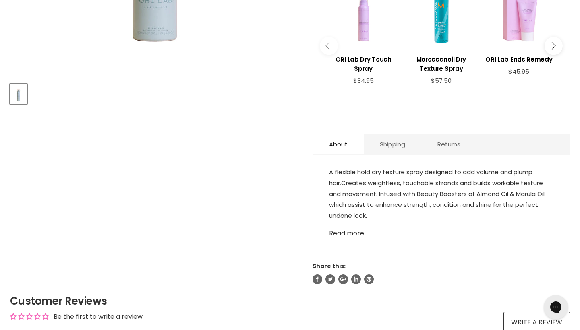
click at [352, 237] on link "Read more" at bounding box center [441, 231] width 225 height 12
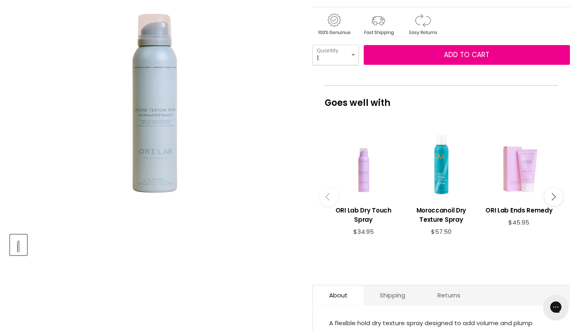
scroll to position [160, 0]
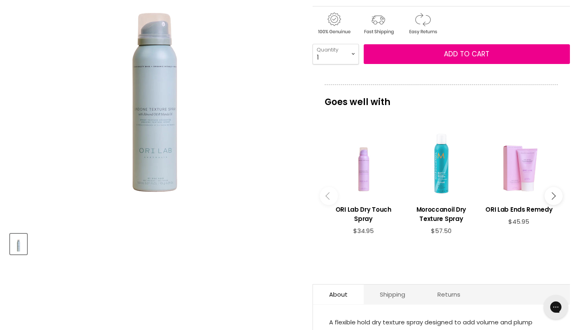
click at [436, 199] on div "Main content" at bounding box center [442, 164] width 70 height 70
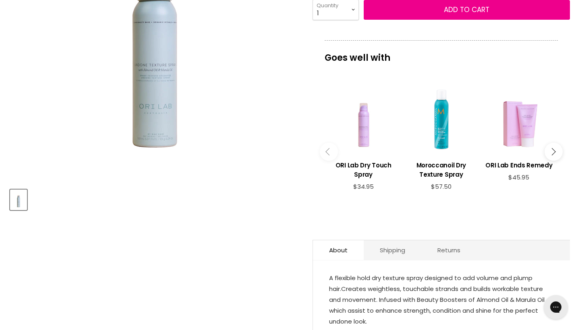
scroll to position [273, 0]
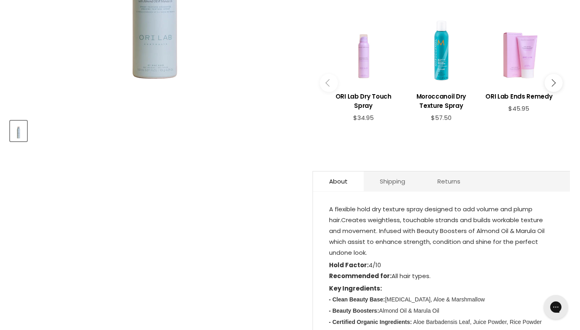
click at [358, 85] on div "Main content" at bounding box center [364, 51] width 70 height 70
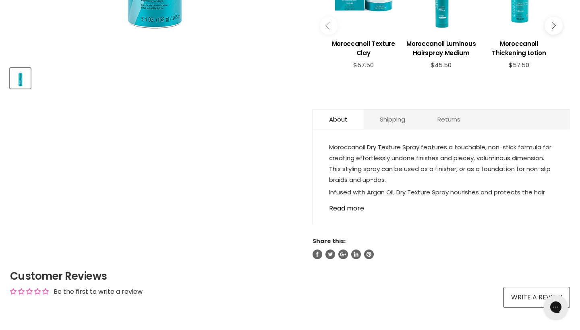
scroll to position [330, 0]
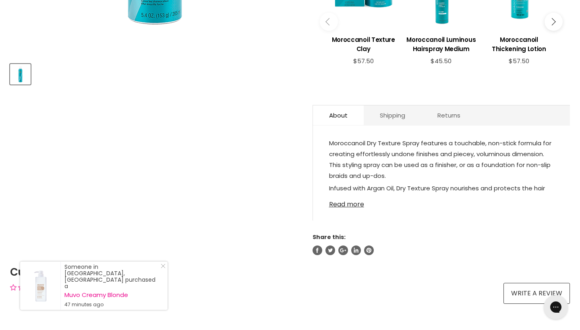
click at [342, 208] on link "Read more" at bounding box center [441, 202] width 225 height 12
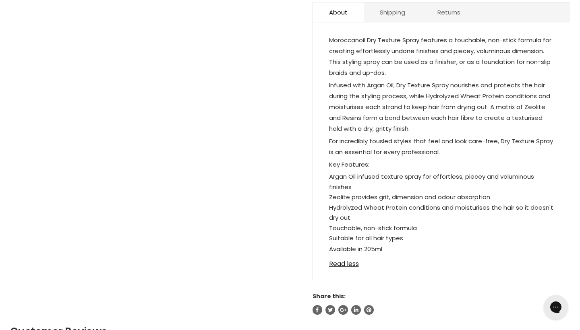
scroll to position [485, 0]
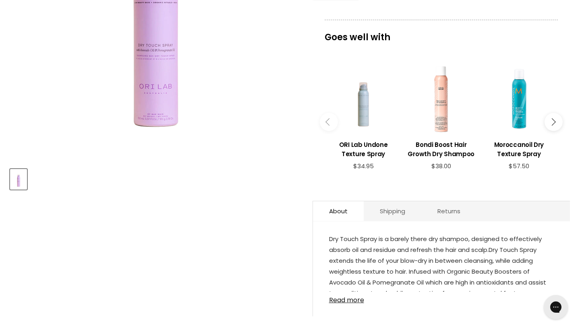
scroll to position [259, 0]
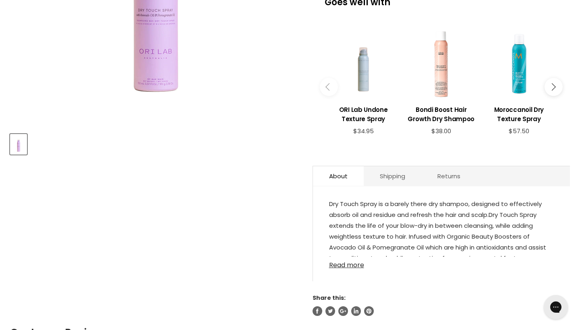
click at [342, 269] on link "Read more" at bounding box center [441, 263] width 225 height 12
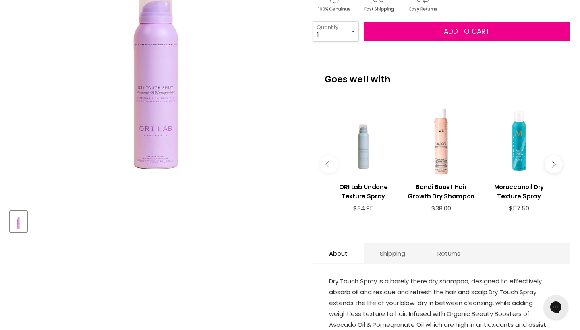
scroll to position [166, 0]
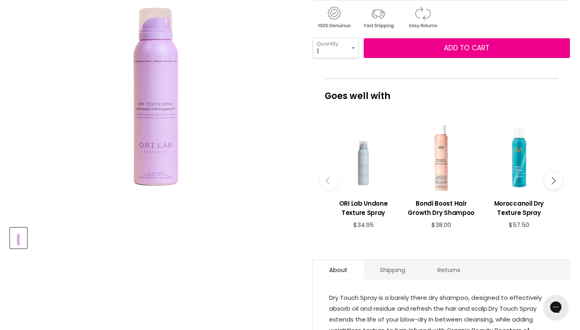
click at [365, 193] on div "Main content" at bounding box center [364, 158] width 70 height 70
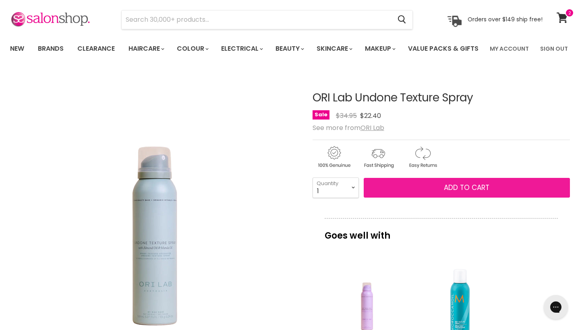
click at [434, 198] on button "Add to cart" at bounding box center [467, 188] width 206 height 20
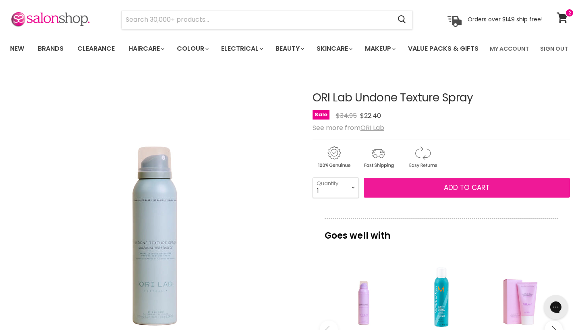
click at [457, 193] on span "Add to cart" at bounding box center [467, 188] width 46 height 10
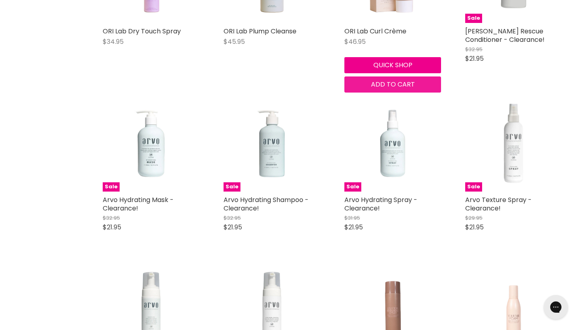
scroll to position [1769, 0]
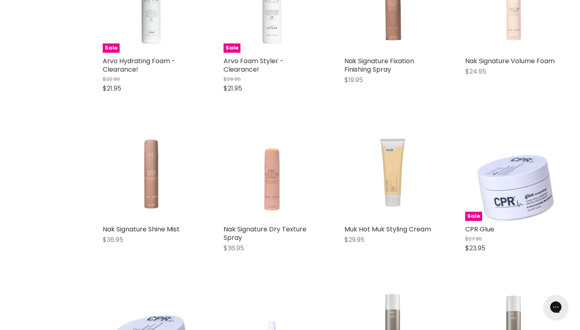
scroll to position [2094, 0]
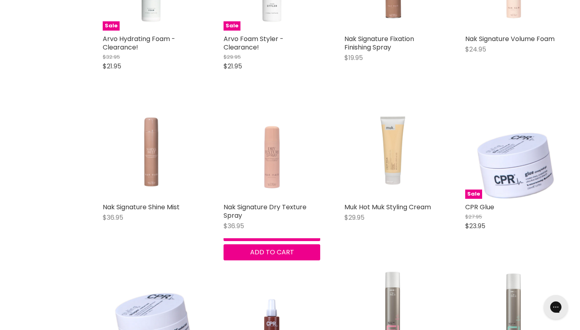
click at [276, 161] on img "Main content" at bounding box center [271, 150] width 77 height 97
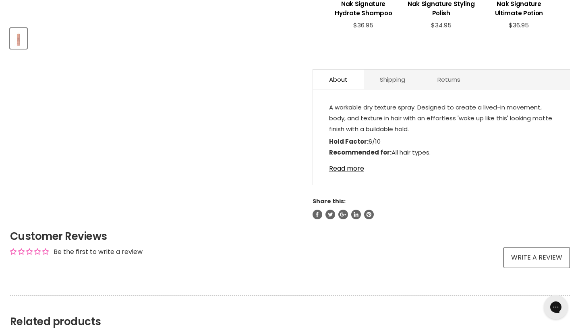
scroll to position [394, 0]
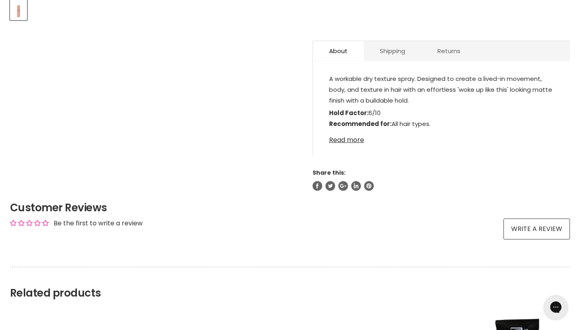
click at [356, 144] on link "Read more" at bounding box center [441, 138] width 225 height 12
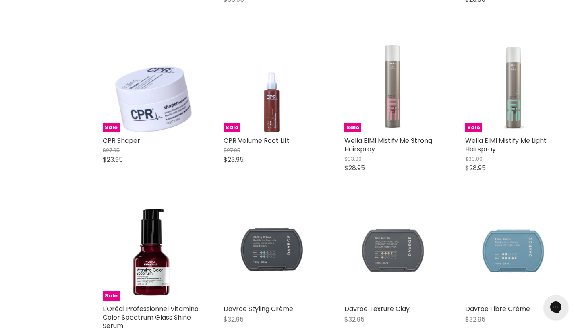
scroll to position [350, 0]
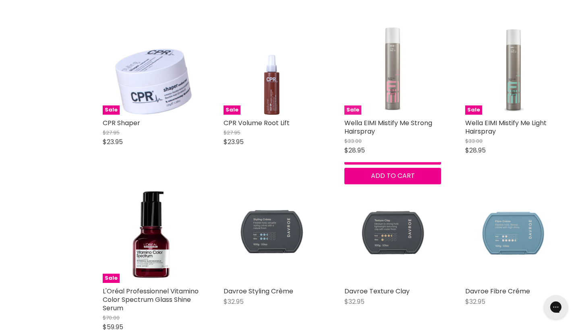
click at [401, 88] on img "Main content" at bounding box center [392, 66] width 97 height 97
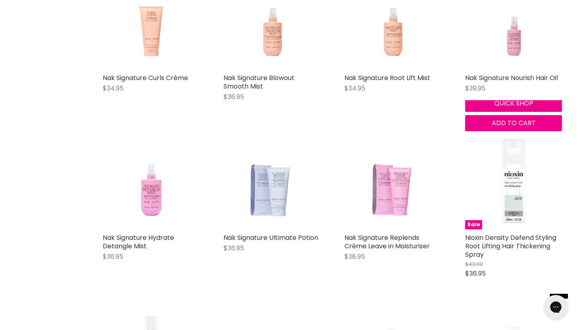
scroll to position [1109, 0]
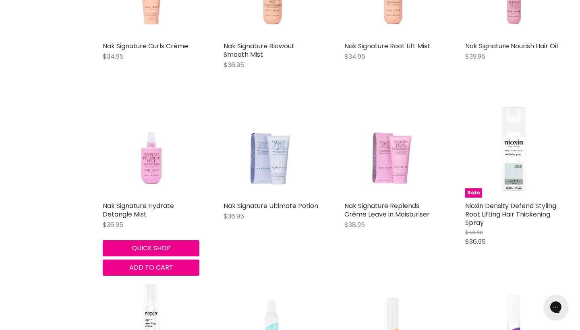
click at [149, 187] on img "Main content" at bounding box center [150, 149] width 77 height 97
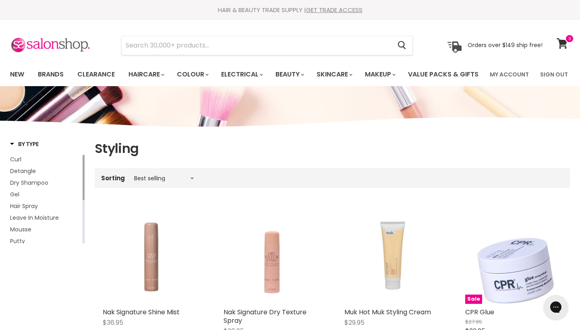
scroll to position [0, 0]
click at [313, 44] on input "Search" at bounding box center [257, 45] width 270 height 19
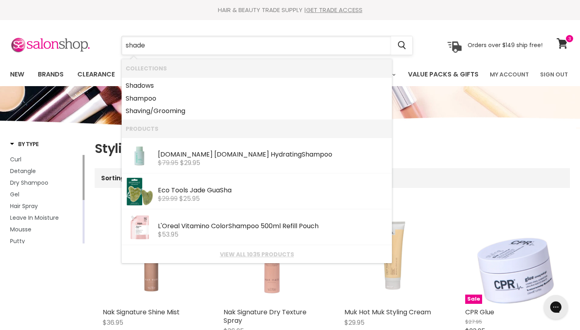
type input "shades"
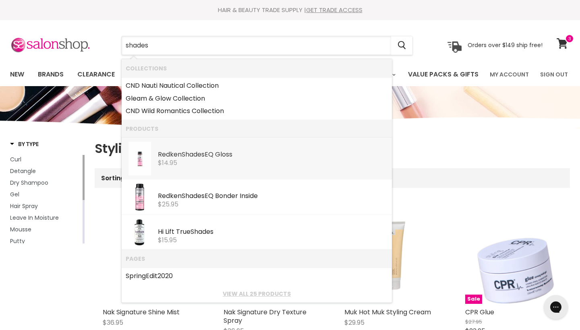
click at [197, 154] on b "Shades" at bounding box center [193, 154] width 23 height 9
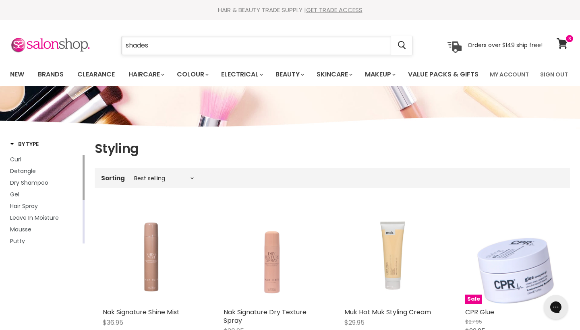
click at [156, 50] on input "shades" at bounding box center [257, 45] width 270 height 19
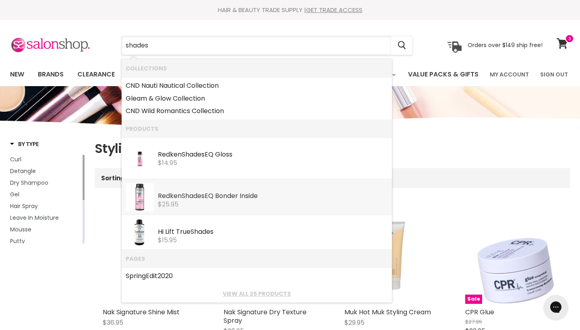
click at [220, 206] on div "$25.95" at bounding box center [273, 204] width 230 height 7
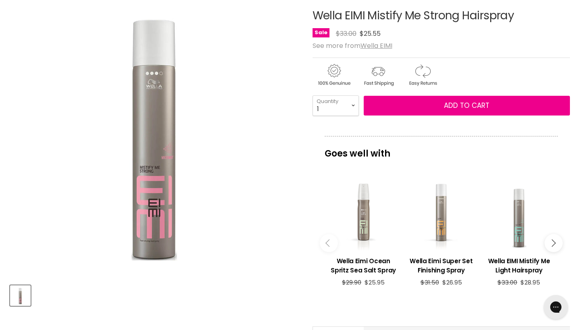
scroll to position [112, 0]
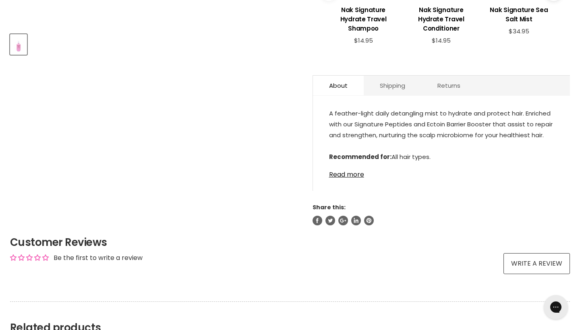
scroll to position [368, 0]
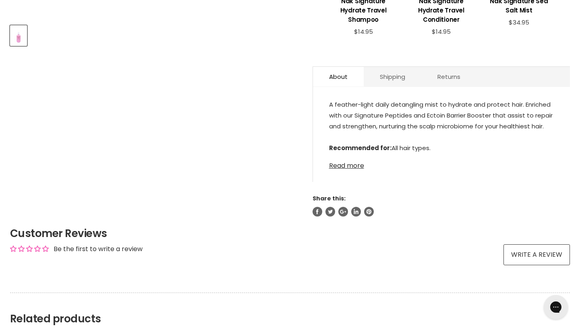
click at [357, 170] on link "Read more" at bounding box center [441, 164] width 225 height 12
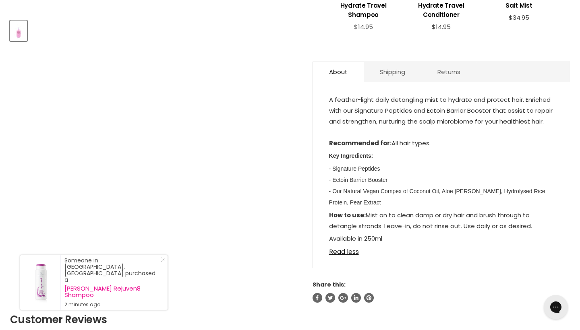
scroll to position [122, 0]
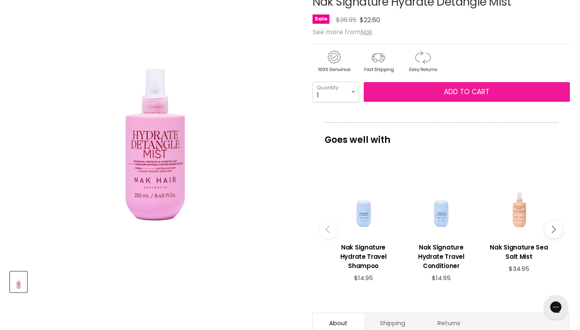
click at [449, 97] on span "Add to cart" at bounding box center [467, 92] width 46 height 10
click at [467, 97] on span "Add to cart" at bounding box center [467, 92] width 46 height 10
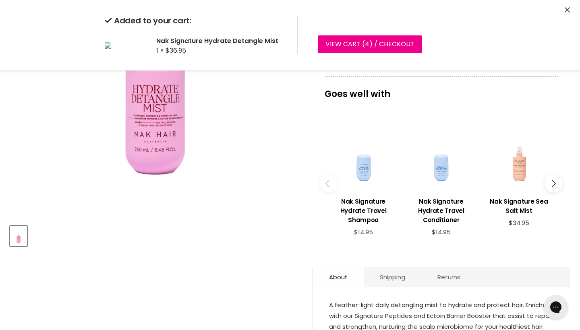
scroll to position [168, 0]
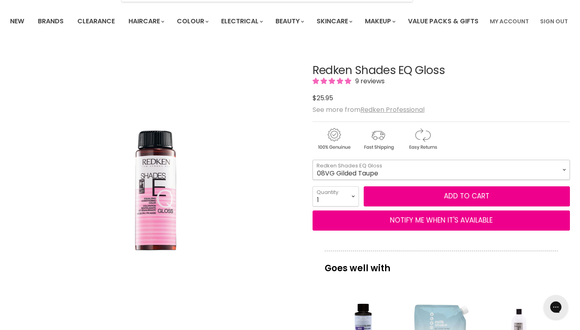
select select "08VG Gilded Taupe"
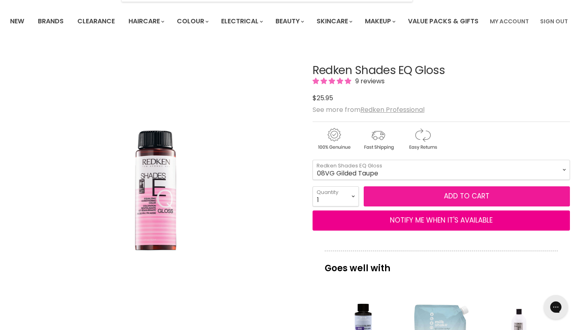
click at [410, 207] on button "Add to cart" at bounding box center [467, 197] width 206 height 20
click at [469, 207] on button "Add to cart" at bounding box center [467, 197] width 206 height 20
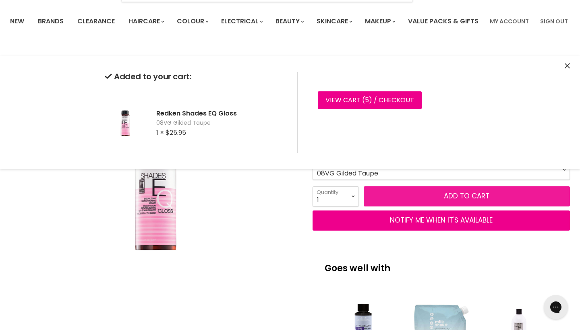
click at [461, 207] on button "Add to cart" at bounding box center [467, 197] width 206 height 20
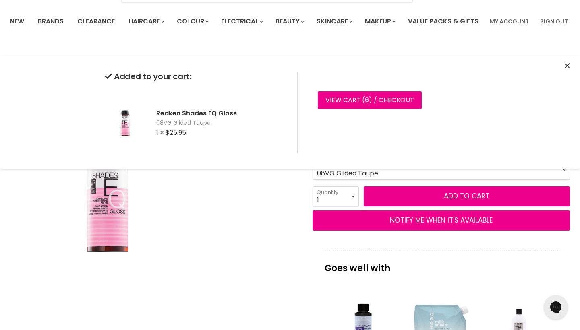
click at [266, 246] on div "Click or scroll to zoom Tap or pinch to zoom" at bounding box center [154, 188] width 288 height 288
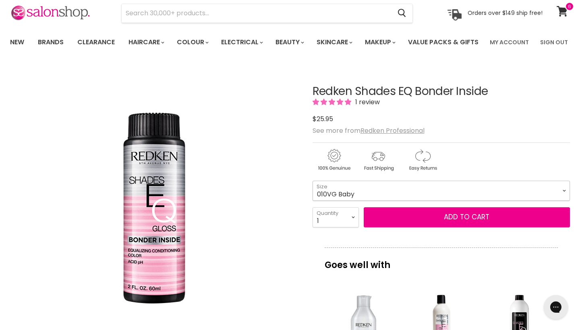
select select "010VG Baby"
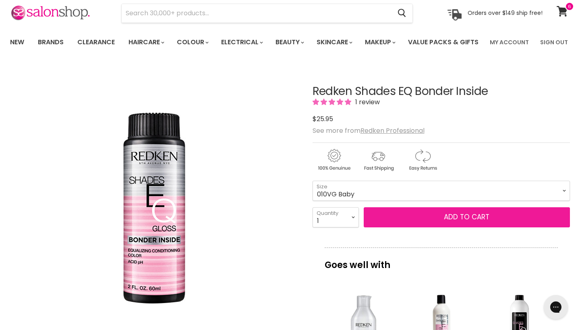
click at [448, 228] on button "Add to cart" at bounding box center [467, 217] width 206 height 20
click at [453, 228] on button "Add to cart" at bounding box center [467, 217] width 206 height 20
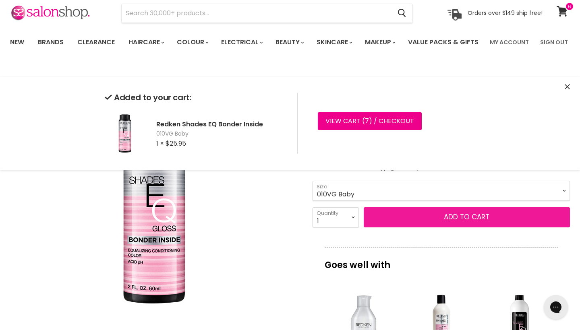
click at [453, 228] on button "Add to cart" at bounding box center [467, 217] width 206 height 20
click at [447, 228] on button "Add to cart" at bounding box center [467, 217] width 206 height 20
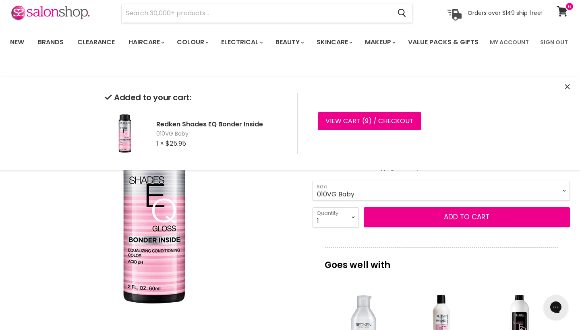
click at [260, 234] on div "Click or scroll to zoom Tap or pinch to zoom" at bounding box center [154, 209] width 288 height 288
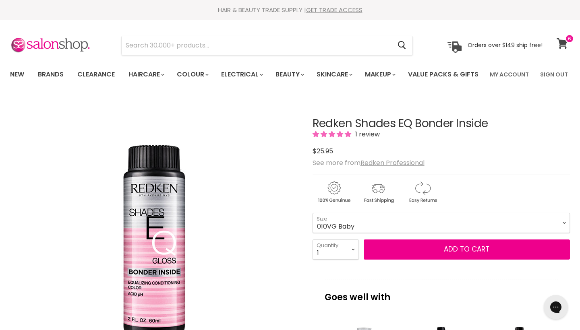
click at [560, 44] on icon at bounding box center [562, 43] width 11 height 10
